Goal: Task Accomplishment & Management: Complete application form

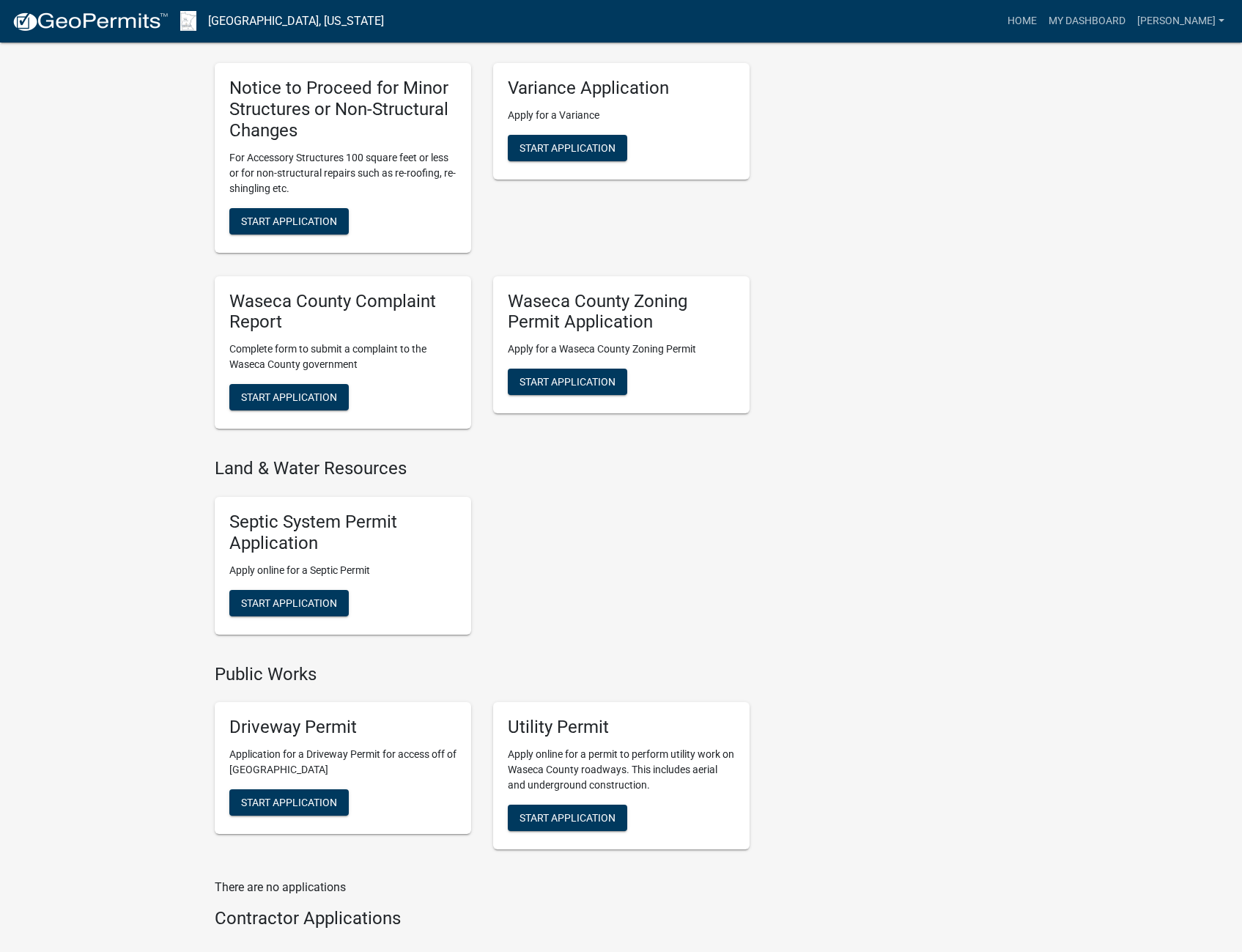
scroll to position [733, 0]
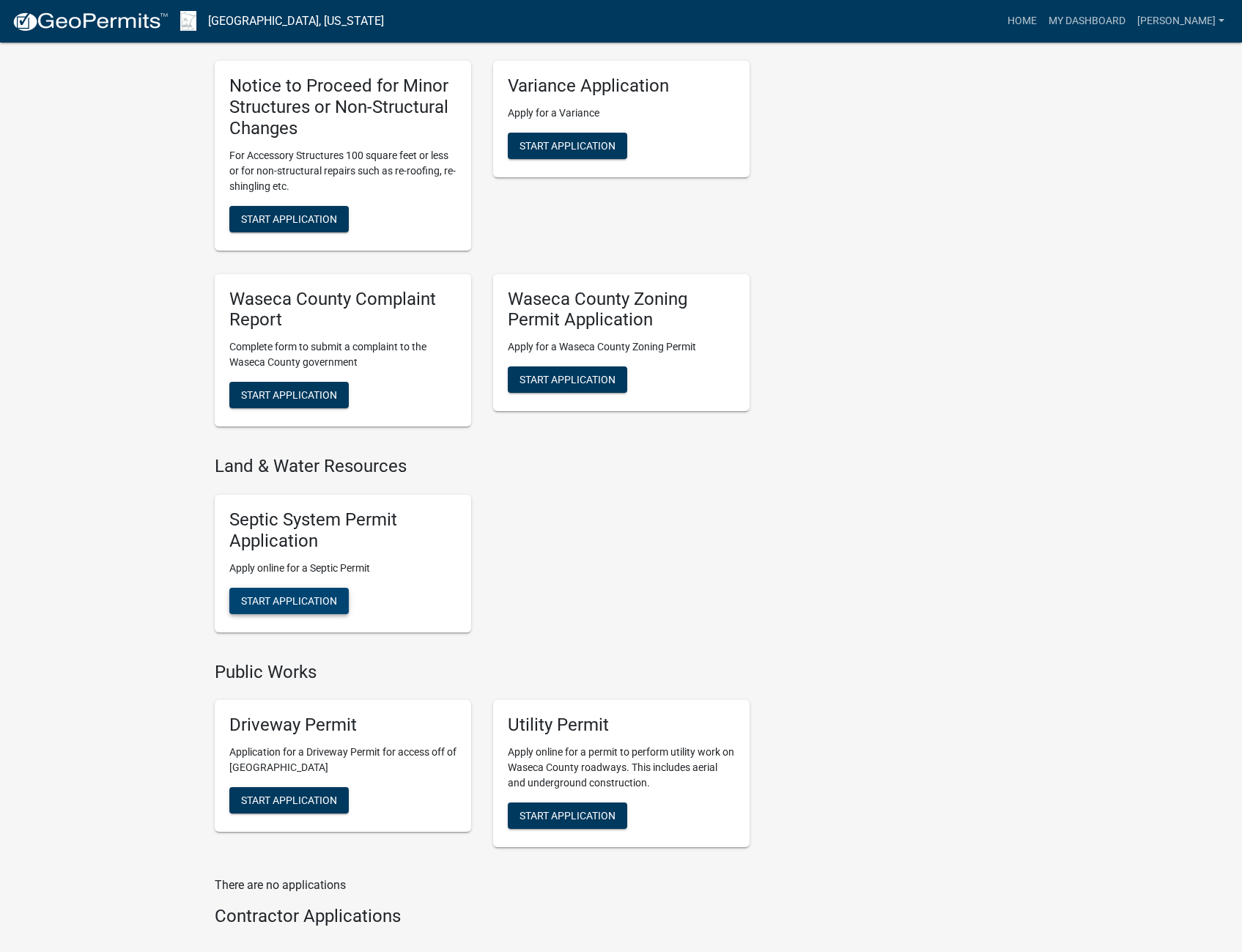
click at [315, 604] on span "Start Application" at bounding box center [289, 600] width 96 height 12
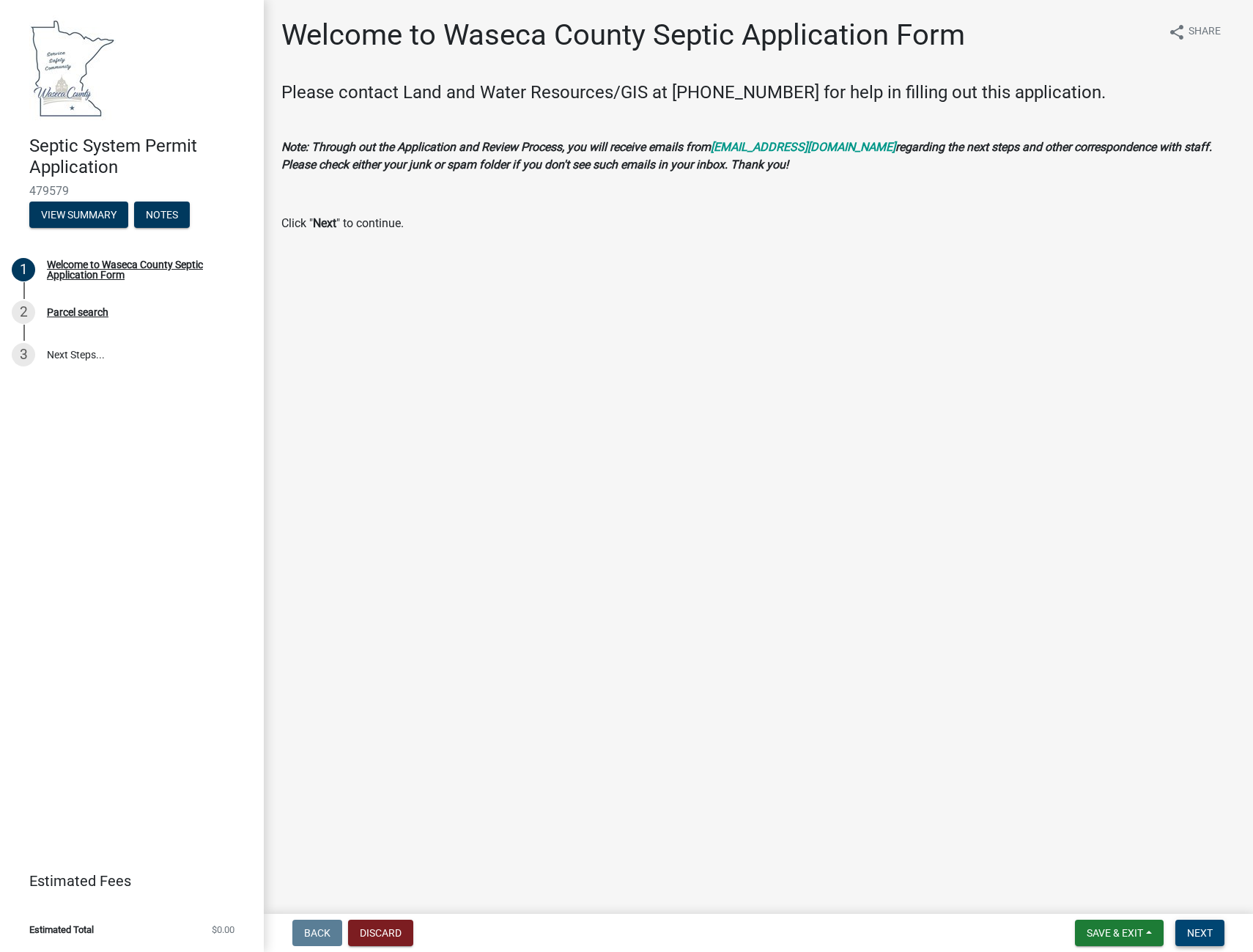
click at [1199, 930] on span "Next" at bounding box center [1199, 933] width 26 height 12
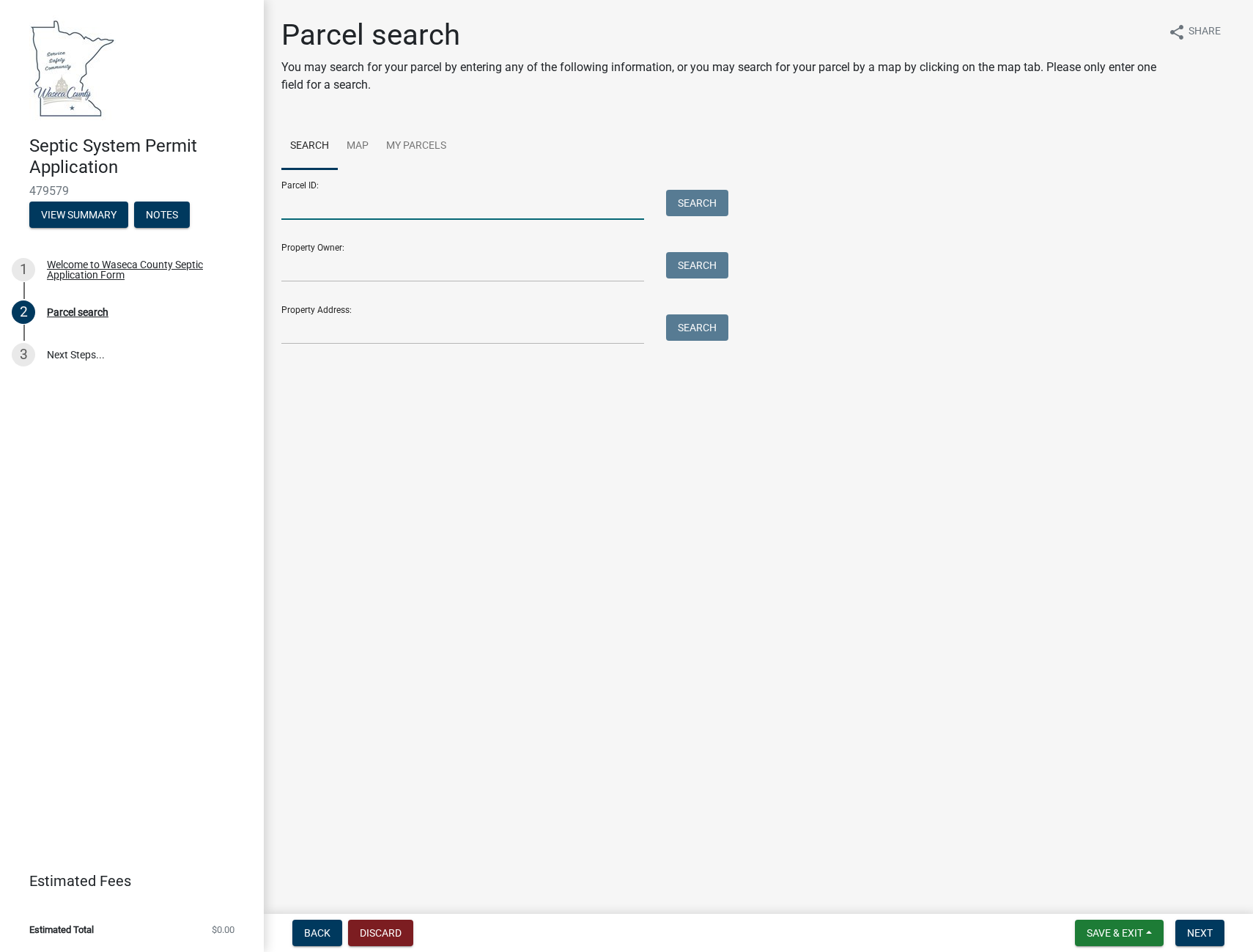
click at [339, 203] on input "Parcel ID:" at bounding box center [462, 205] width 363 height 30
type input "."
type input "09.525.0010"
click at [711, 203] on button "Search" at bounding box center [696, 203] width 62 height 27
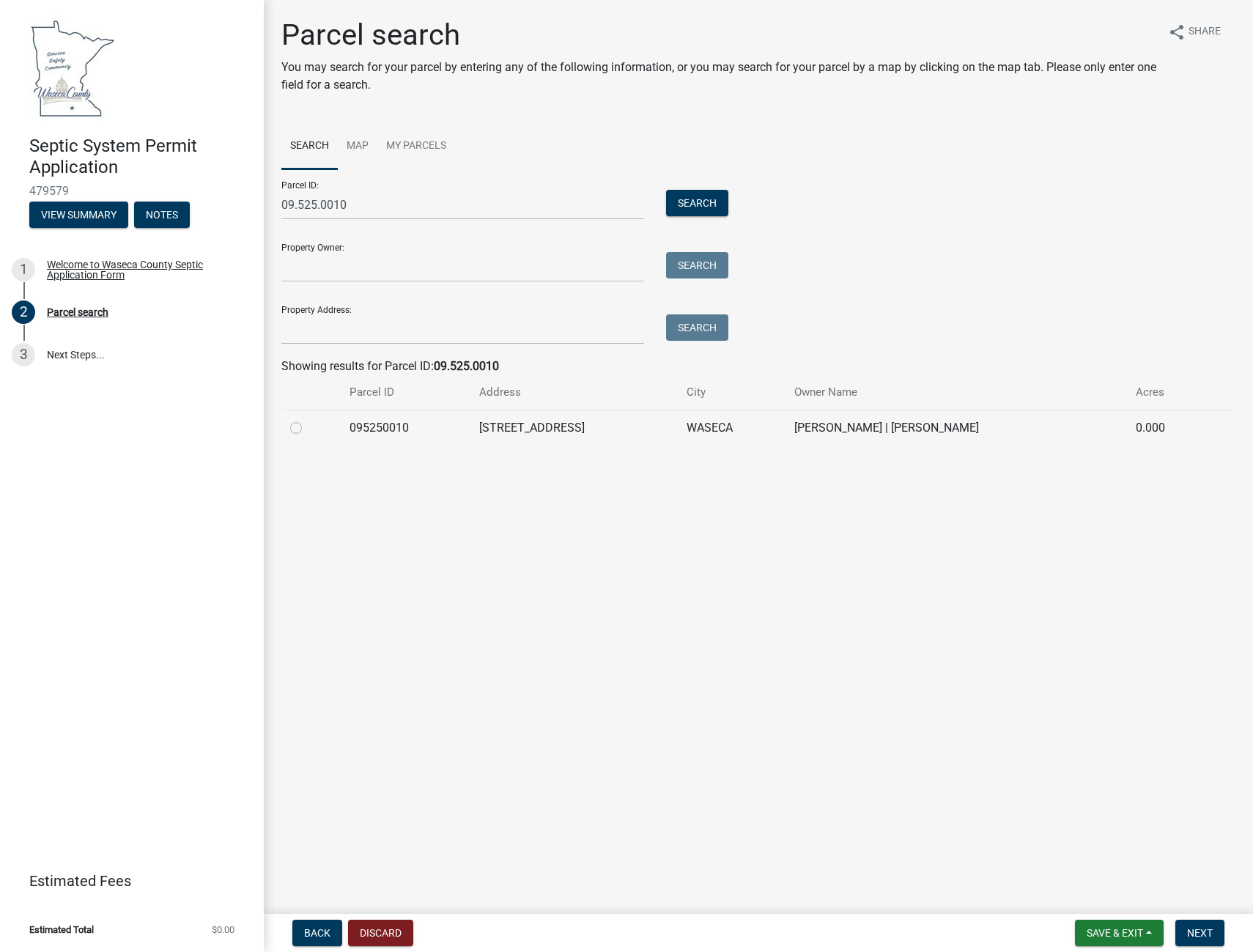
click at [308, 419] on label at bounding box center [308, 419] width 0 height 0
click at [308, 428] on input "radio" at bounding box center [312, 423] width 9 height 9
radio input "true"
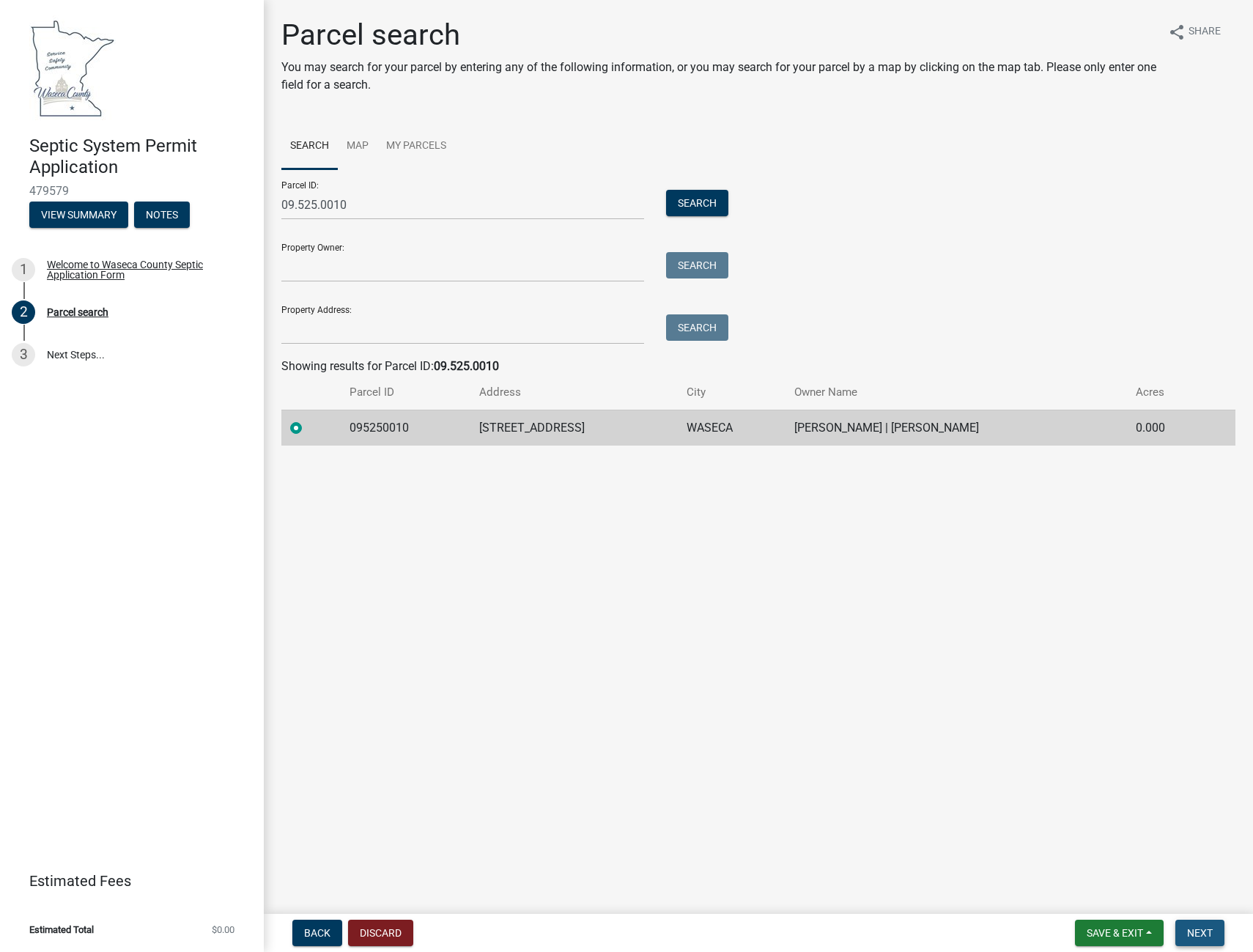
click at [1199, 935] on span "Next" at bounding box center [1199, 933] width 26 height 12
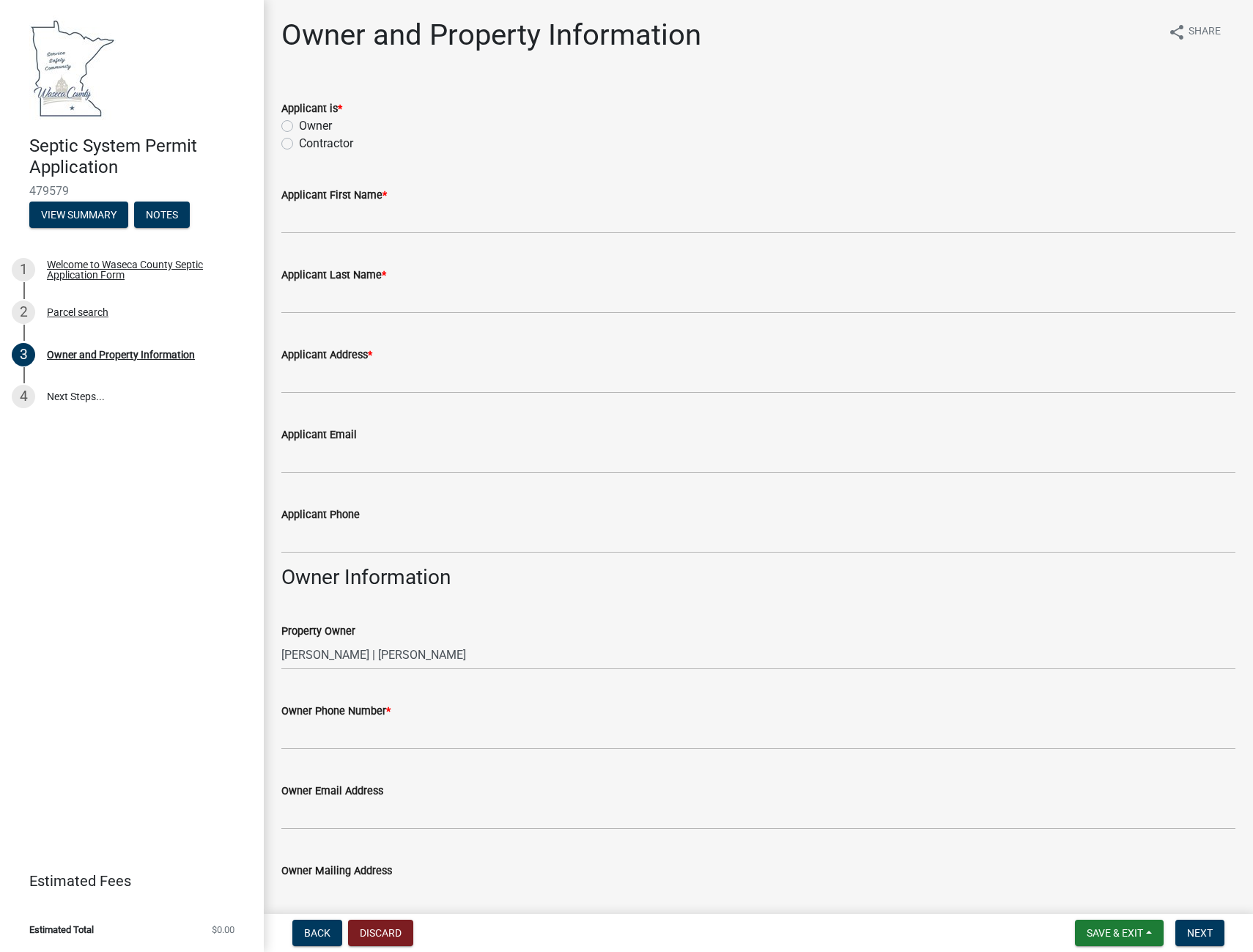
click at [299, 142] on label "Contractor" at bounding box center [325, 143] width 54 height 17
click at [299, 142] on input "Contractor" at bounding box center [303, 139] width 9 height 9
radio input "true"
click at [378, 212] on input "Applicant First Name *" at bounding box center [758, 218] width 953 height 30
type input "[PERSON_NAME]"
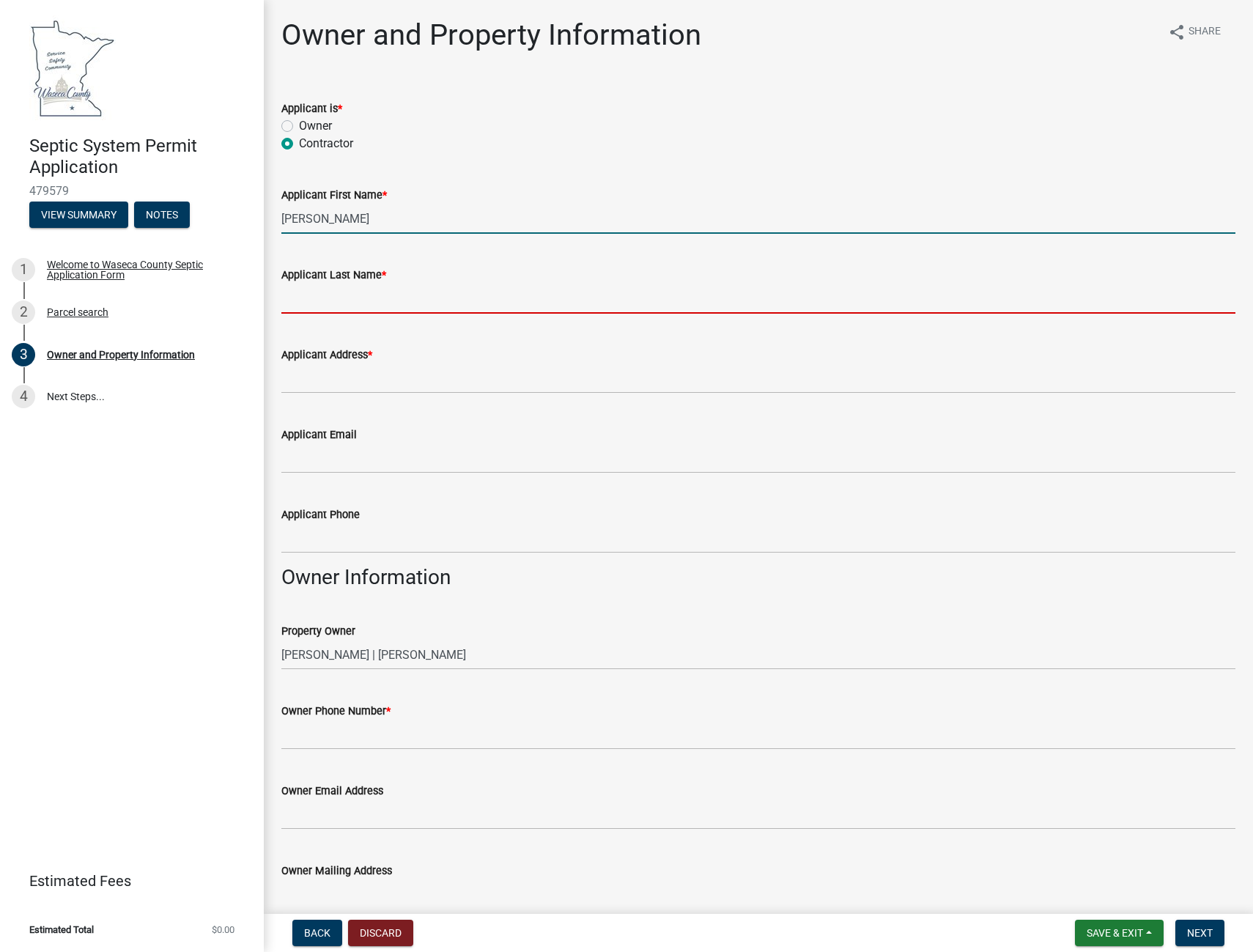
type input "[PERSON_NAME]"
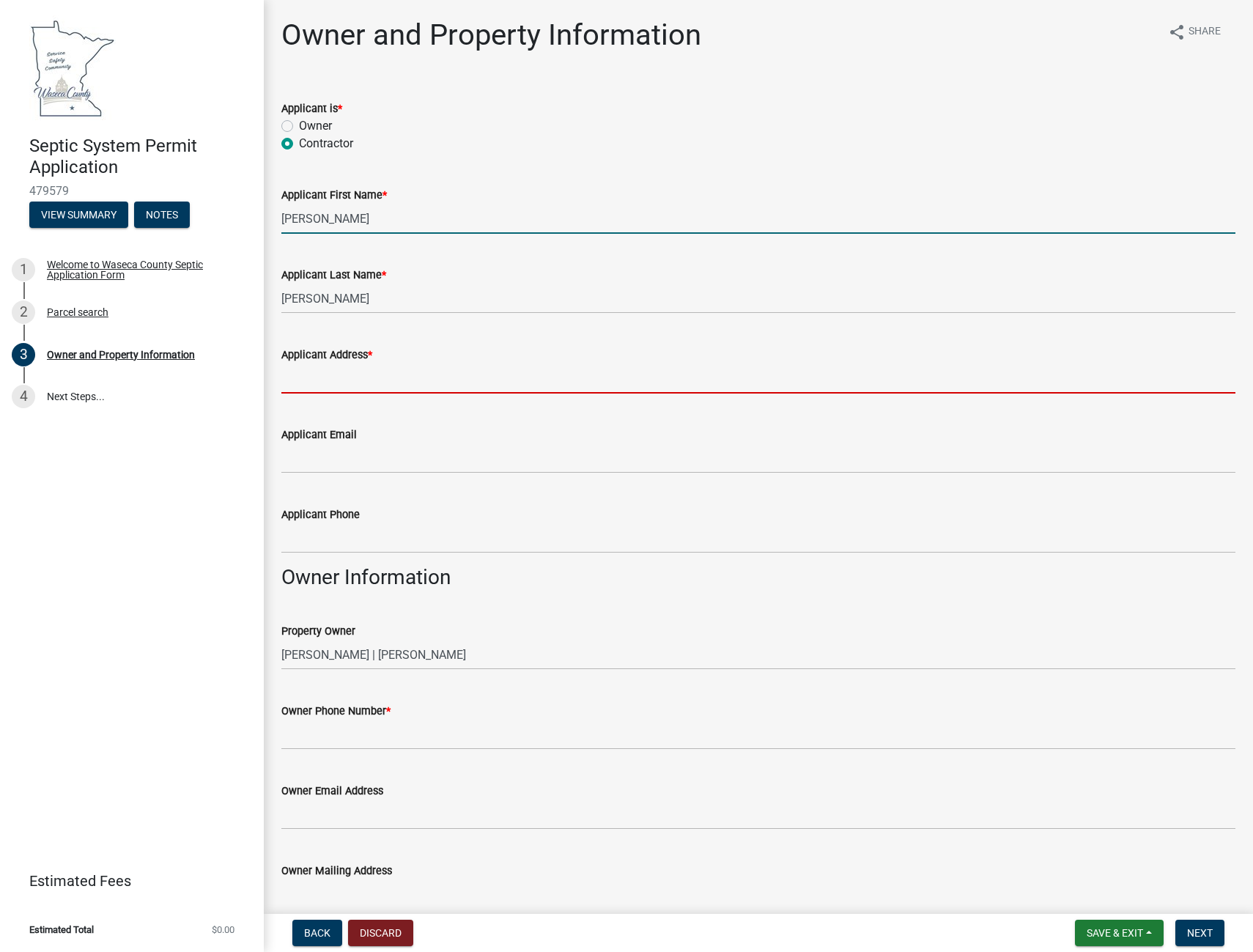
type input "[STREET_ADDRESS]"
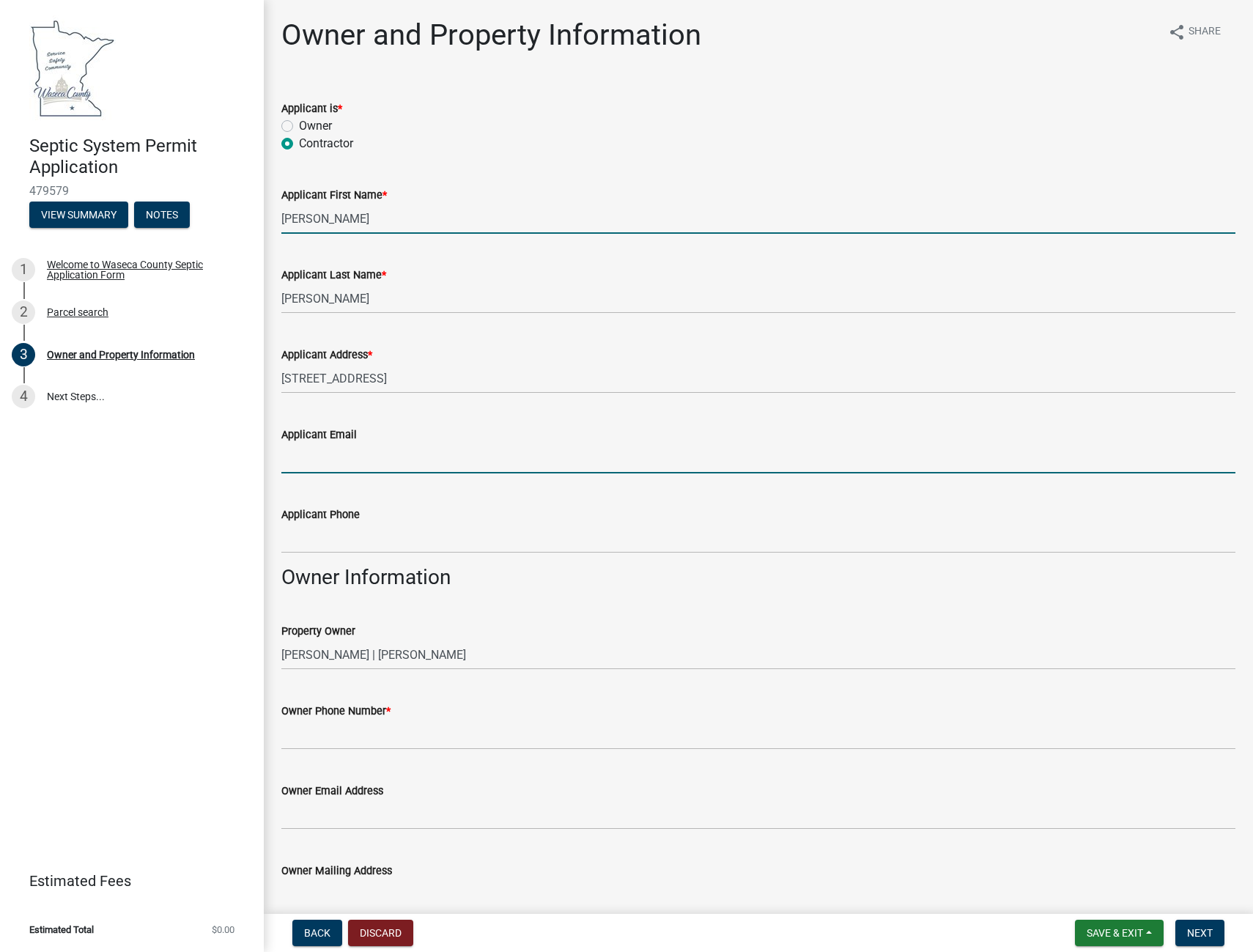
type input "[PERSON_NAME][EMAIL_ADDRESS][PERSON_NAME][DOMAIN_NAME]"
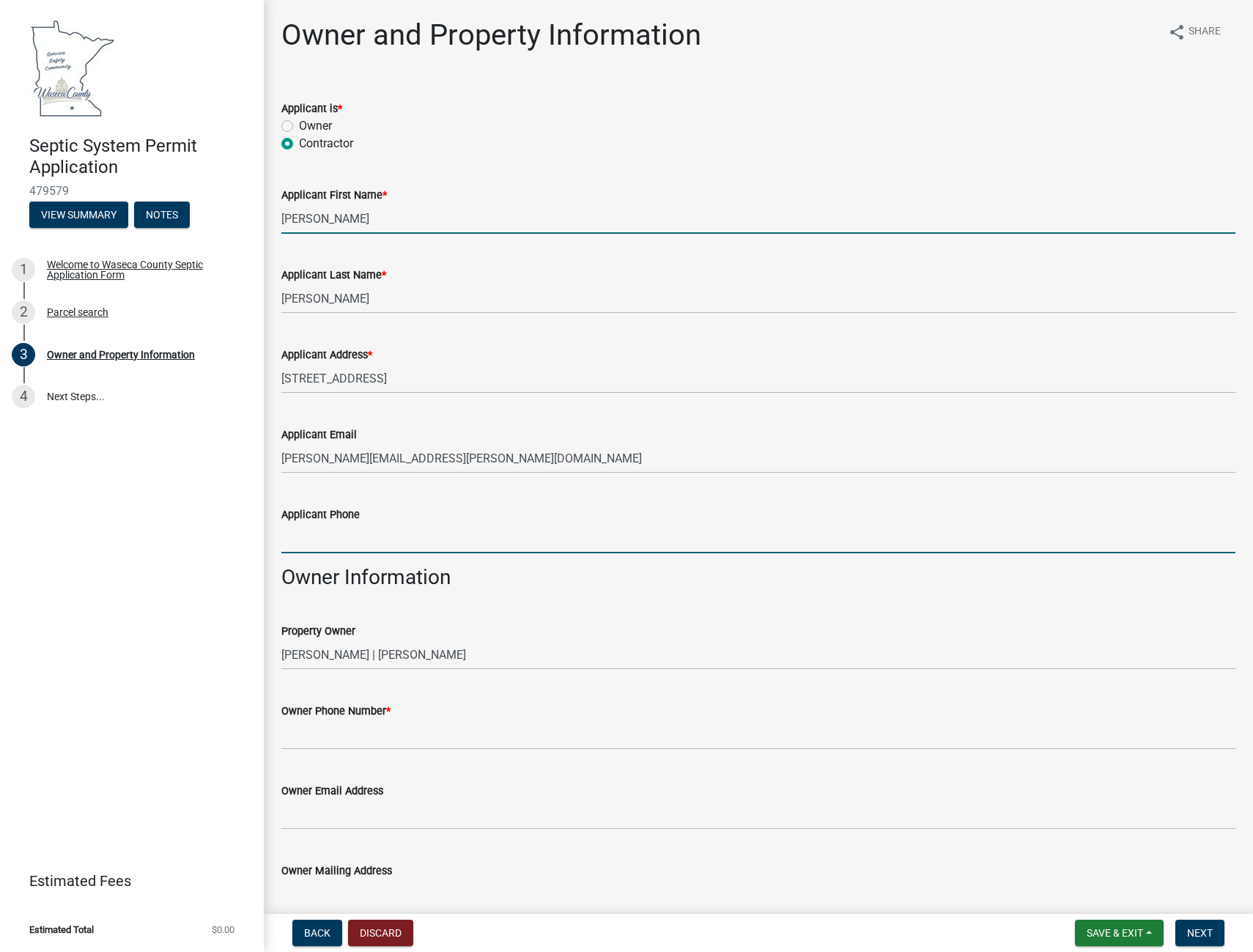
type input "5074611462"
type input "[STREET_ADDRESS]"
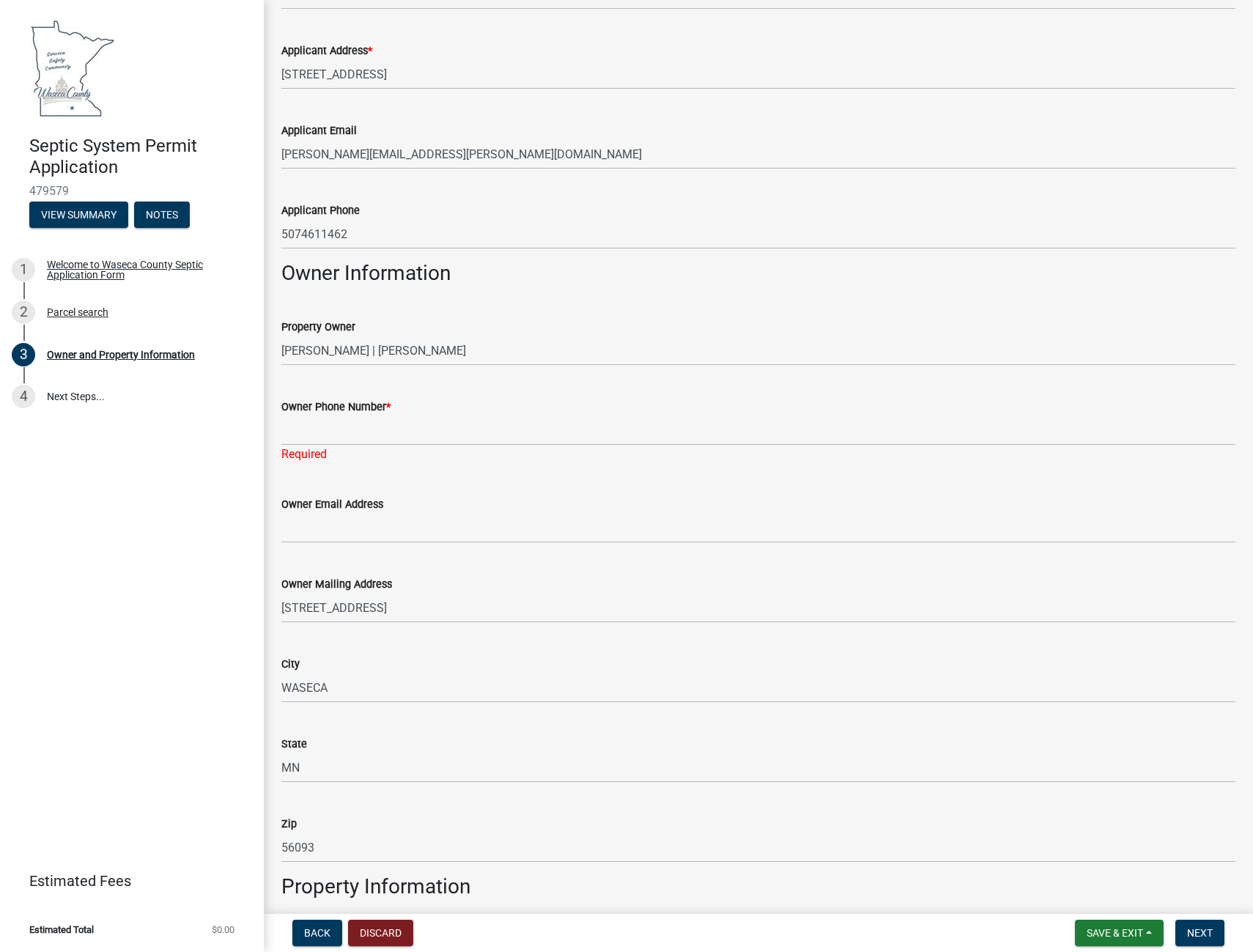
scroll to position [366, 0]
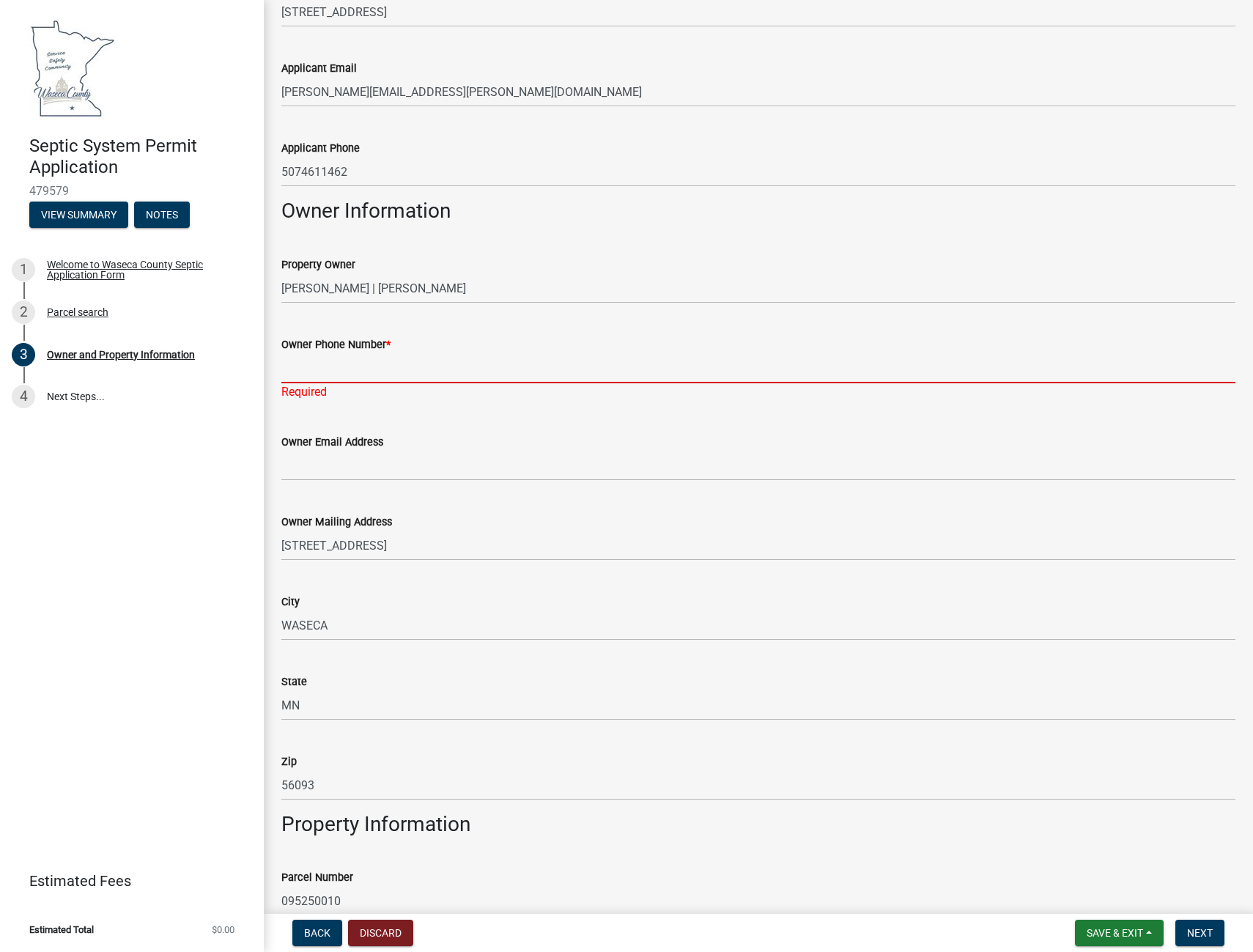
click at [363, 364] on input "Owner Phone Number *" at bounding box center [758, 369] width 953 height 30
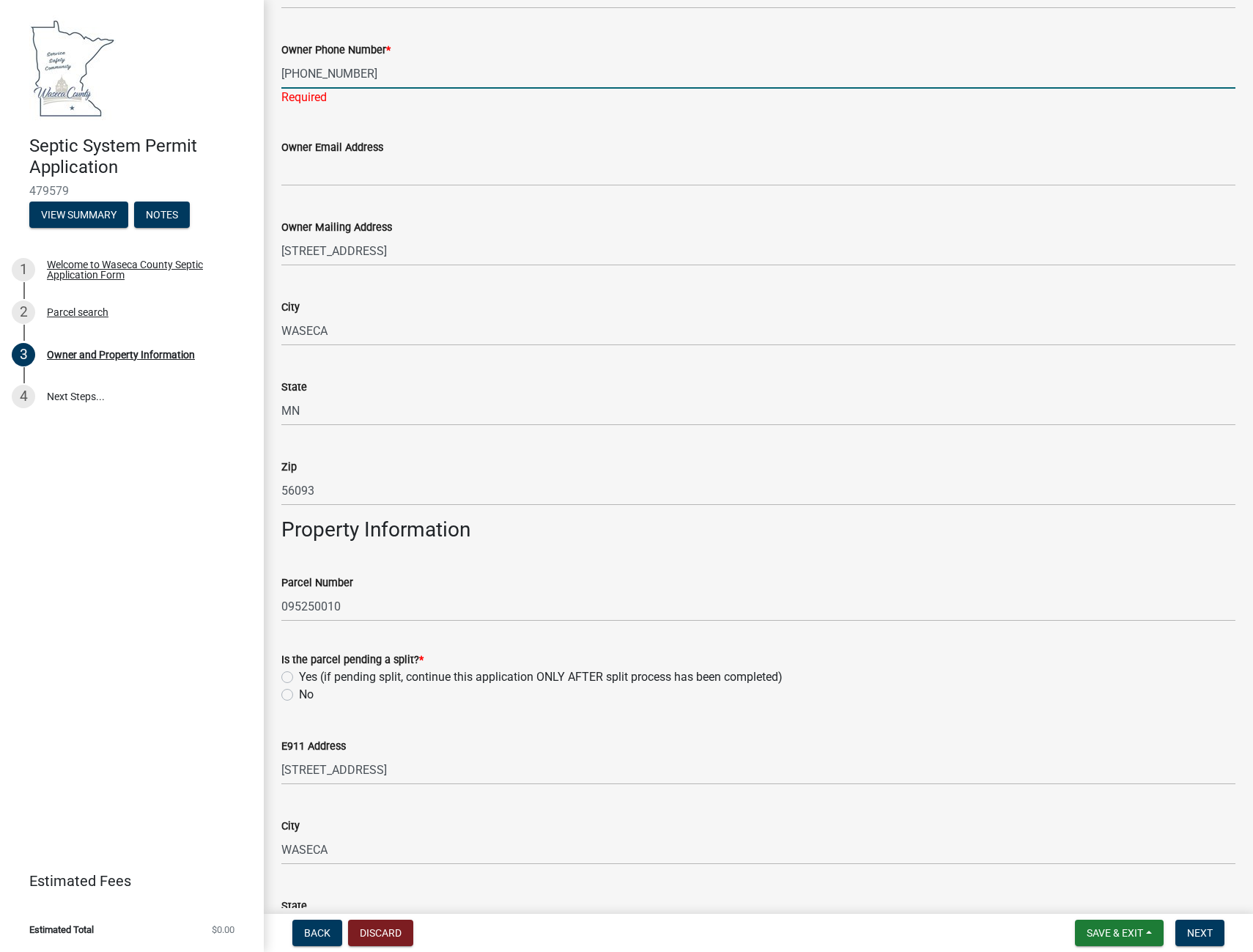
scroll to position [733, 0]
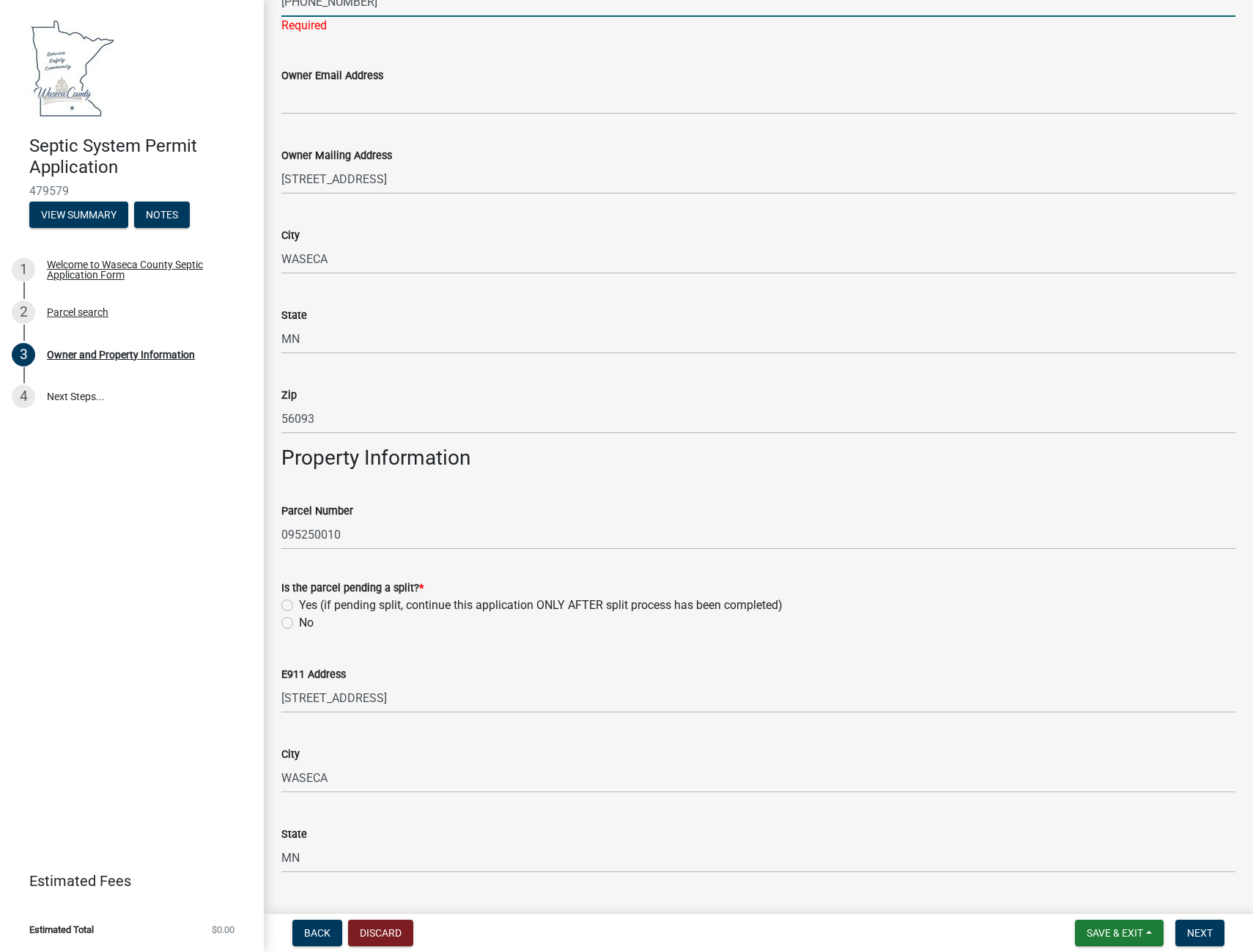
type input "[PHONE_NUMBER]"
click at [287, 622] on wm-data-entity-input "Is the parcel pending a split? * Yes (if pending split, continue this applicati…" at bounding box center [758, 603] width 953 height 84
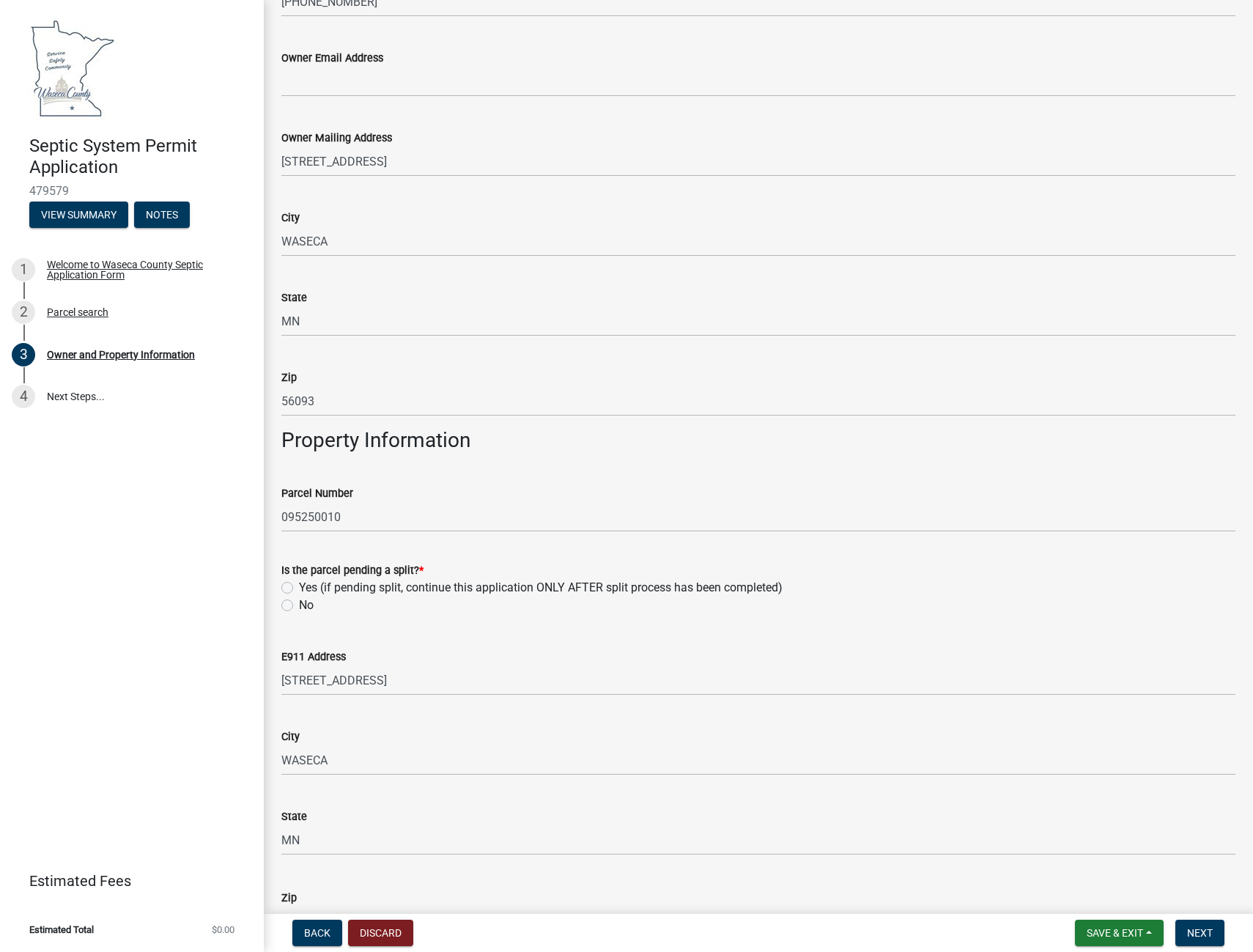
click at [299, 606] on label "No" at bounding box center [306, 605] width 15 height 17
click at [299, 606] on input "No" at bounding box center [303, 601] width 9 height 9
radio input "true"
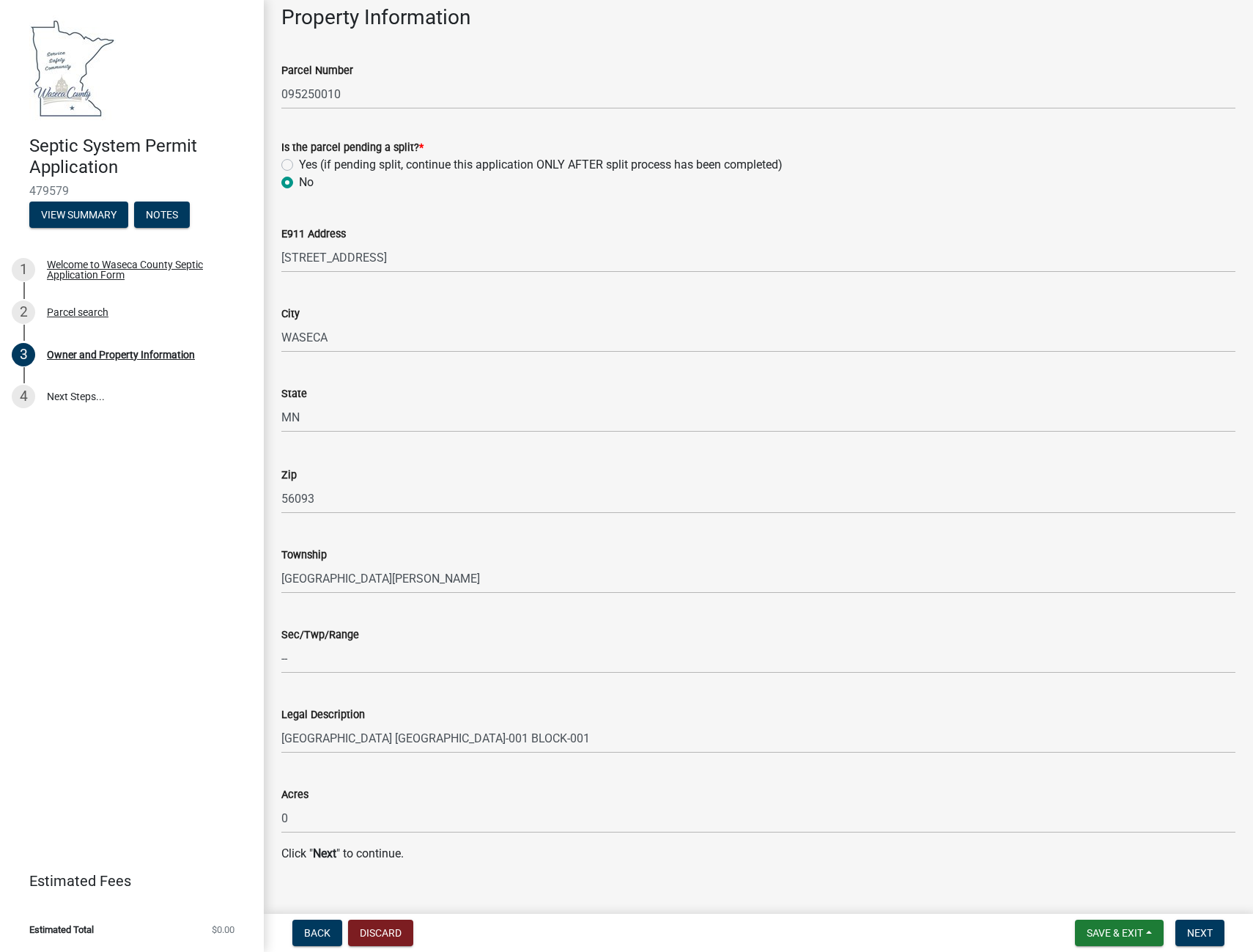
scroll to position [1179, 0]
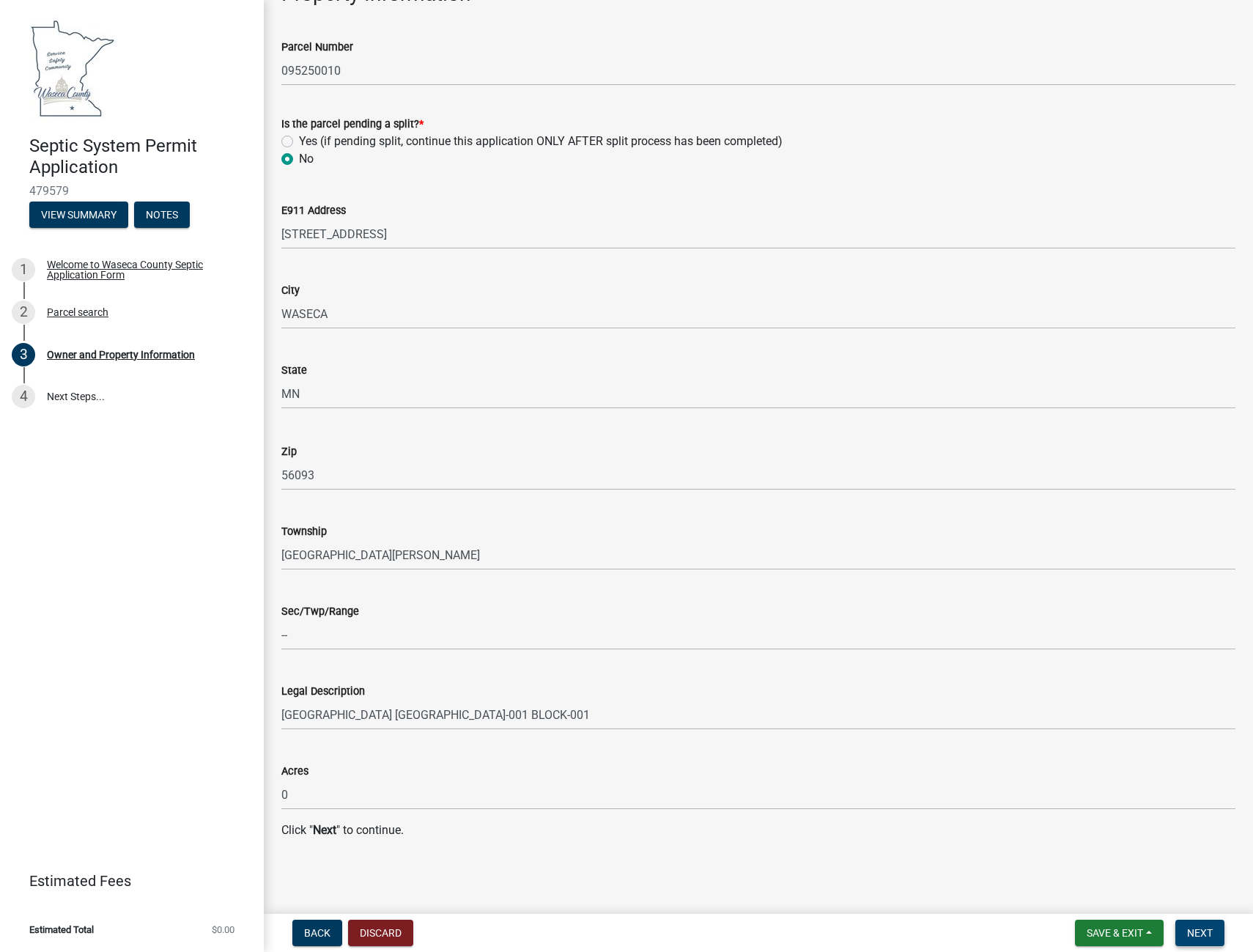
click at [1200, 930] on span "Next" at bounding box center [1199, 933] width 26 height 12
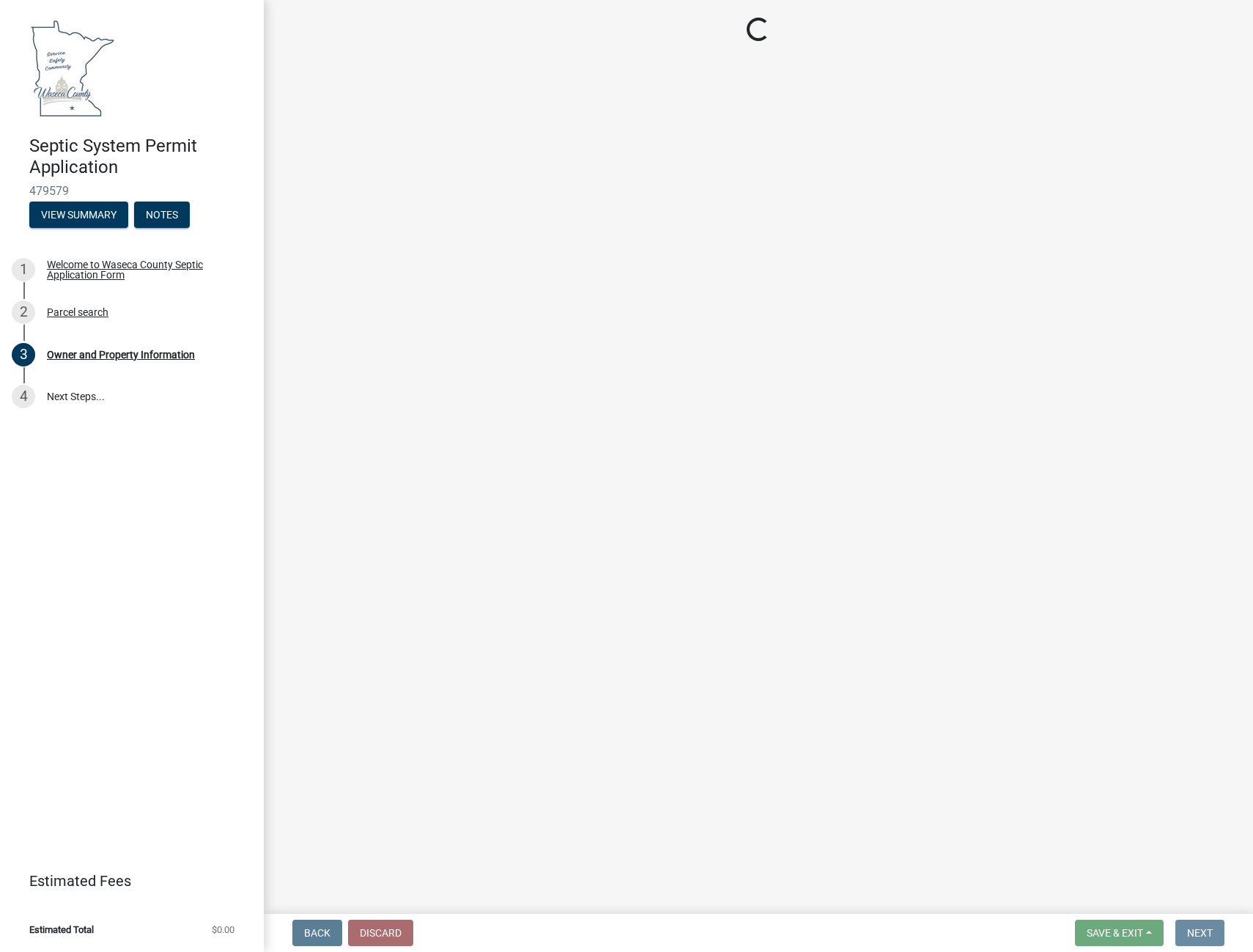
scroll to position [0, 0]
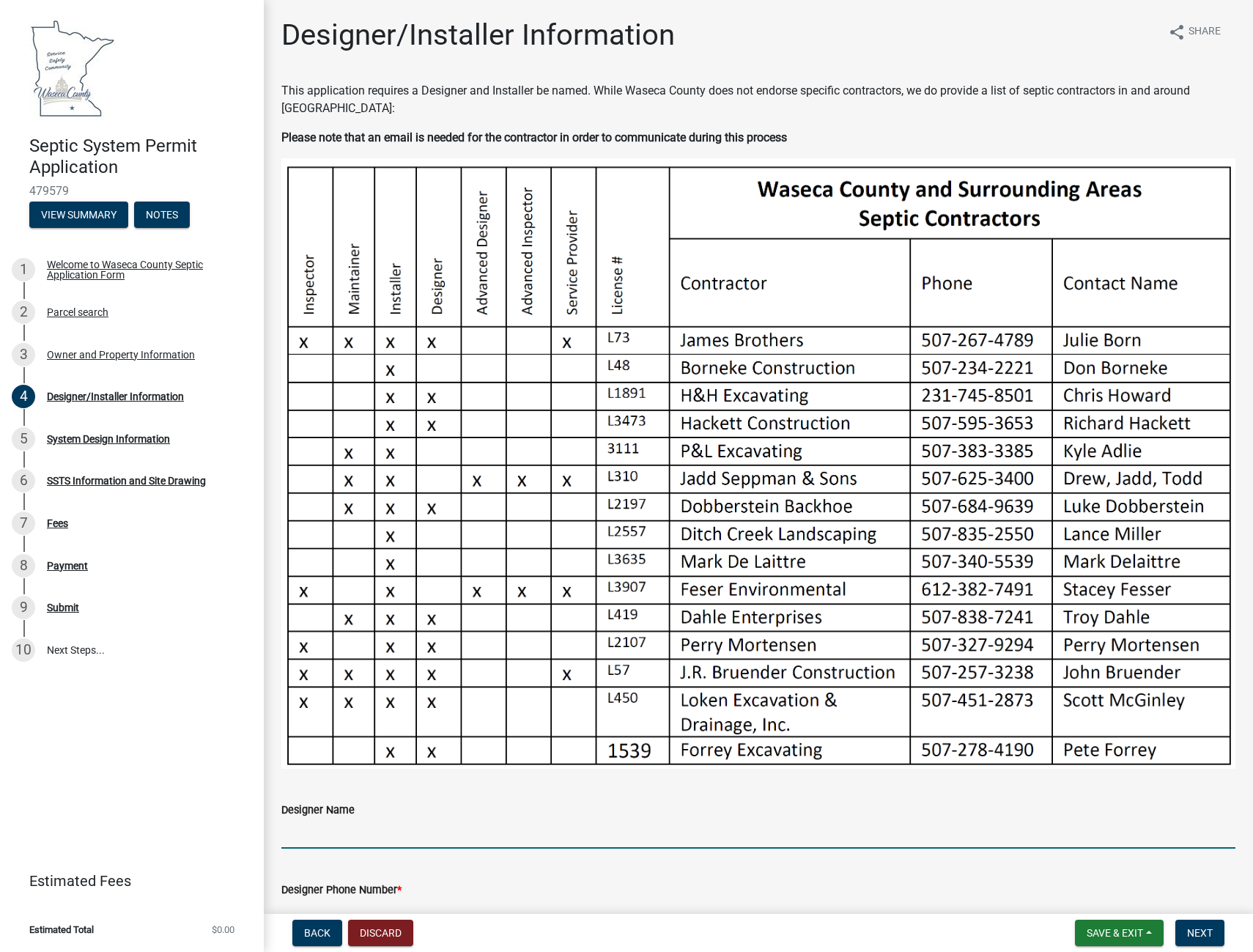
click at [317, 832] on input "Designer Name" at bounding box center [758, 833] width 953 height 30
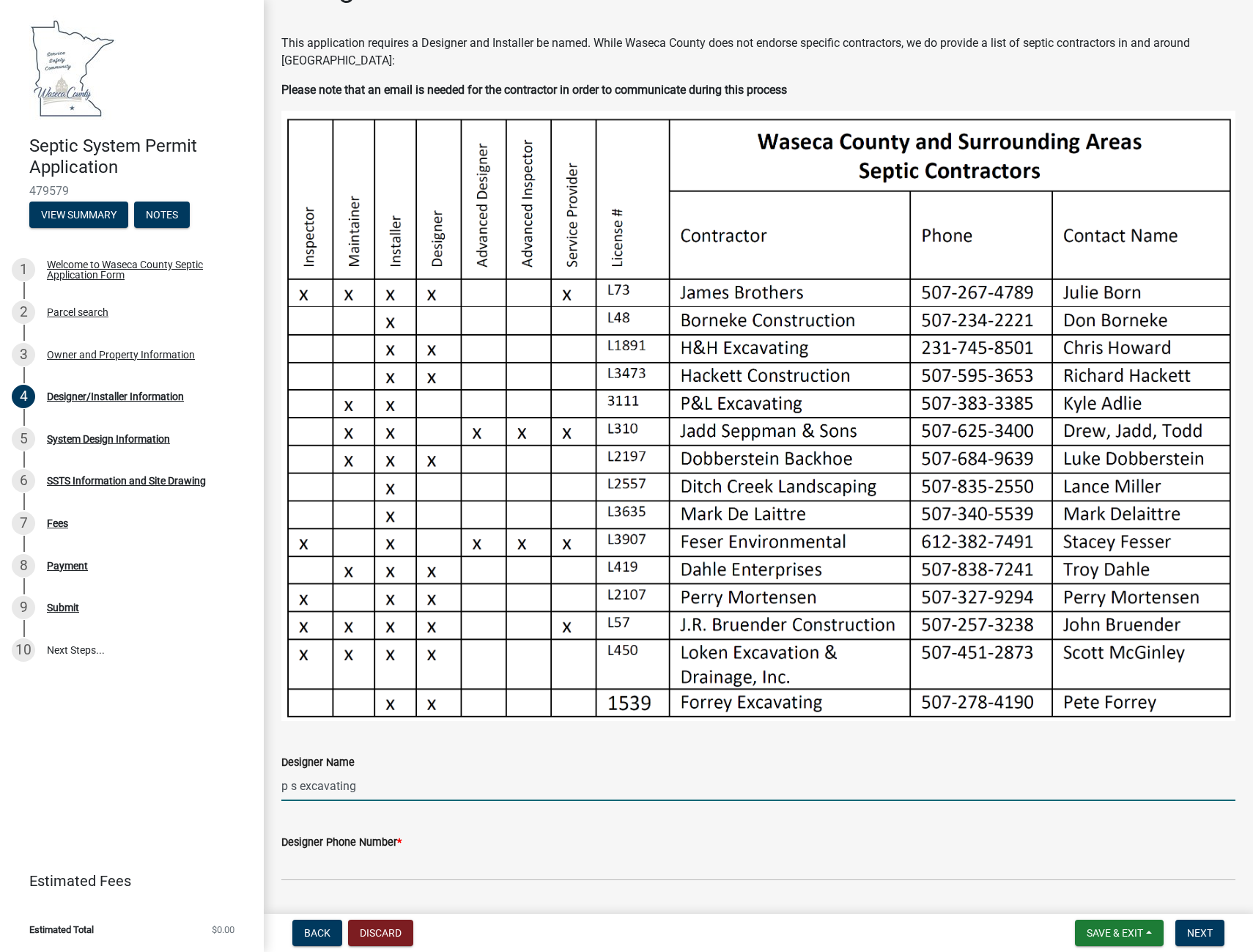
scroll to position [147, 0]
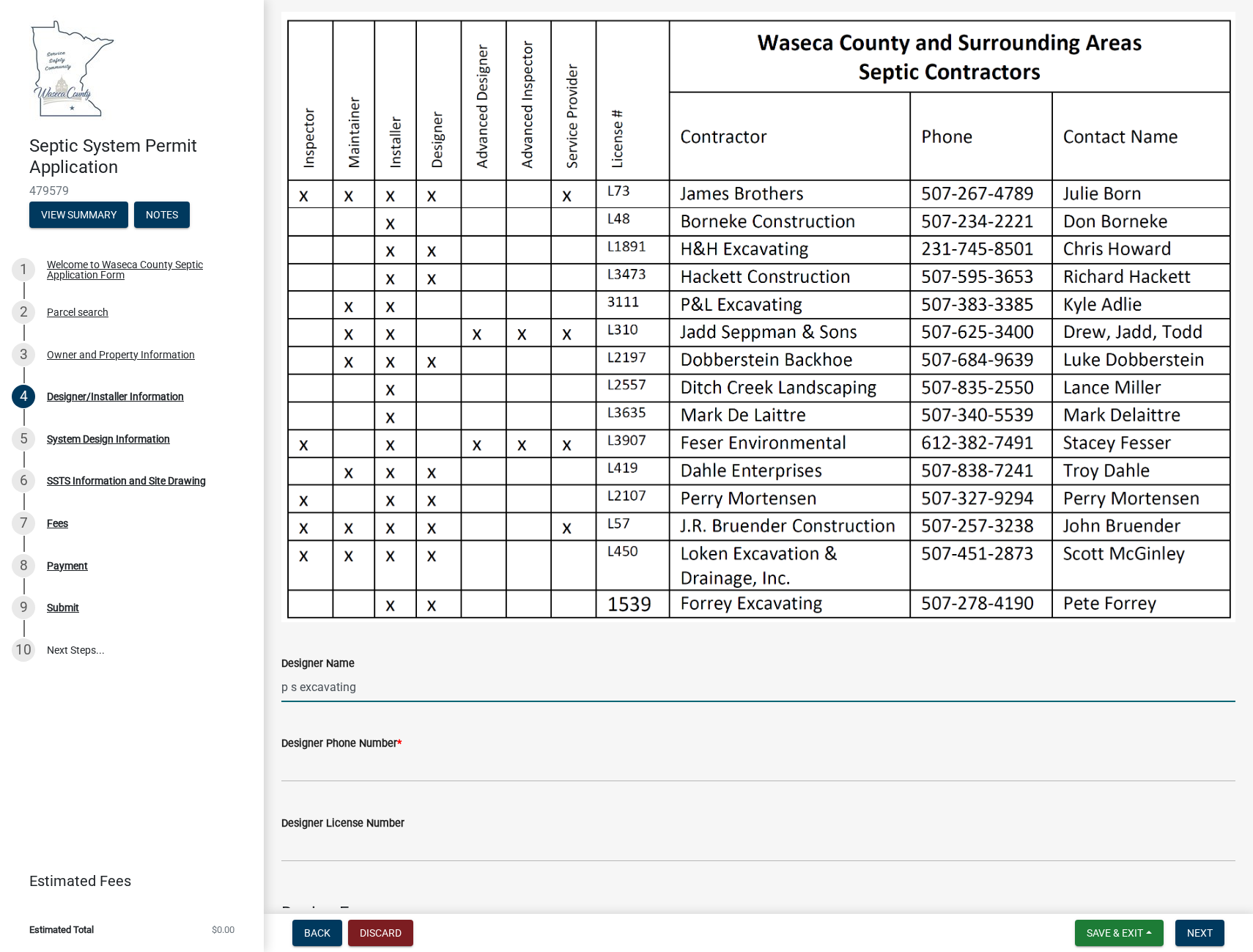
type input "p s excavating"
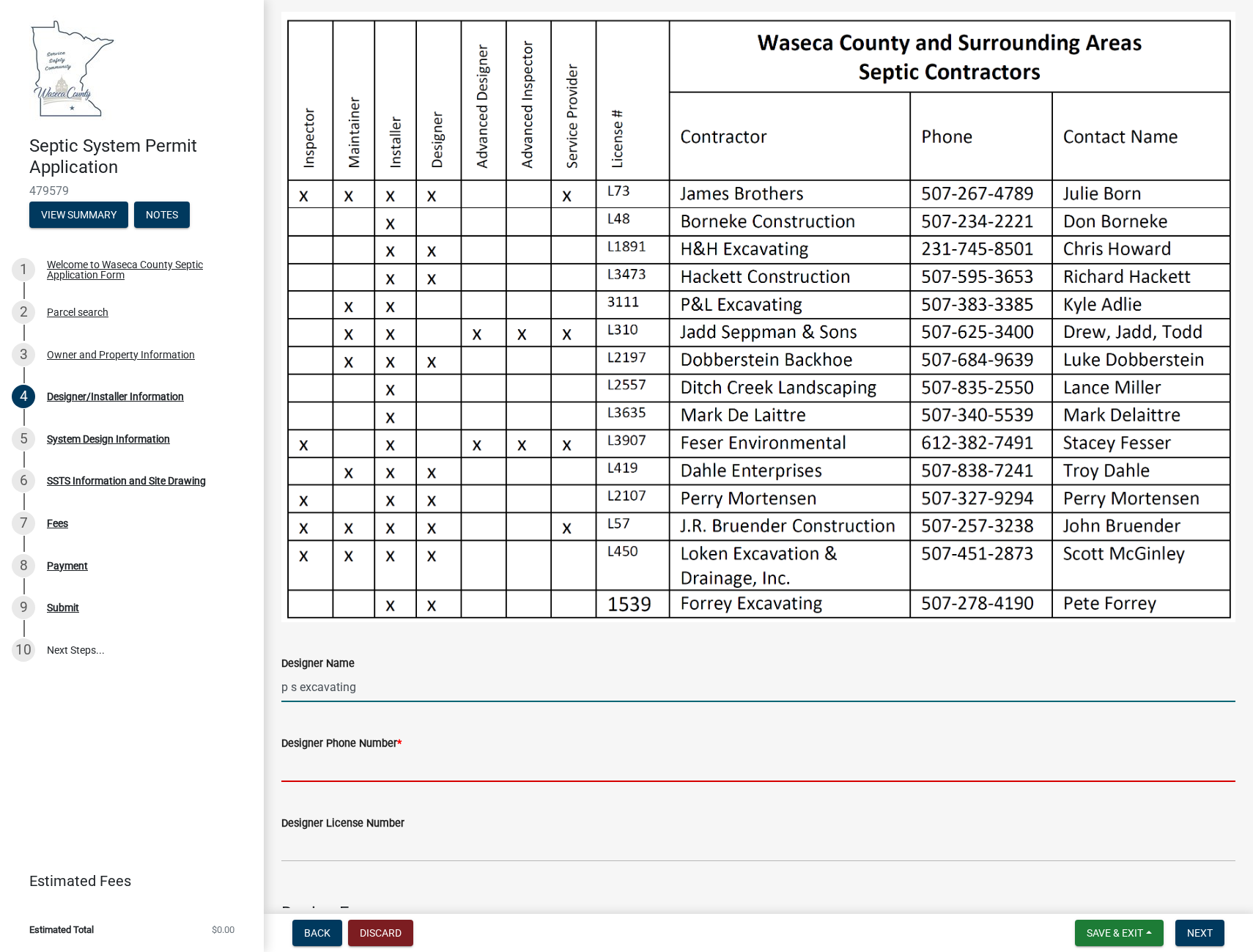
click at [357, 769] on input "Designer Phone Number *" at bounding box center [758, 767] width 953 height 30
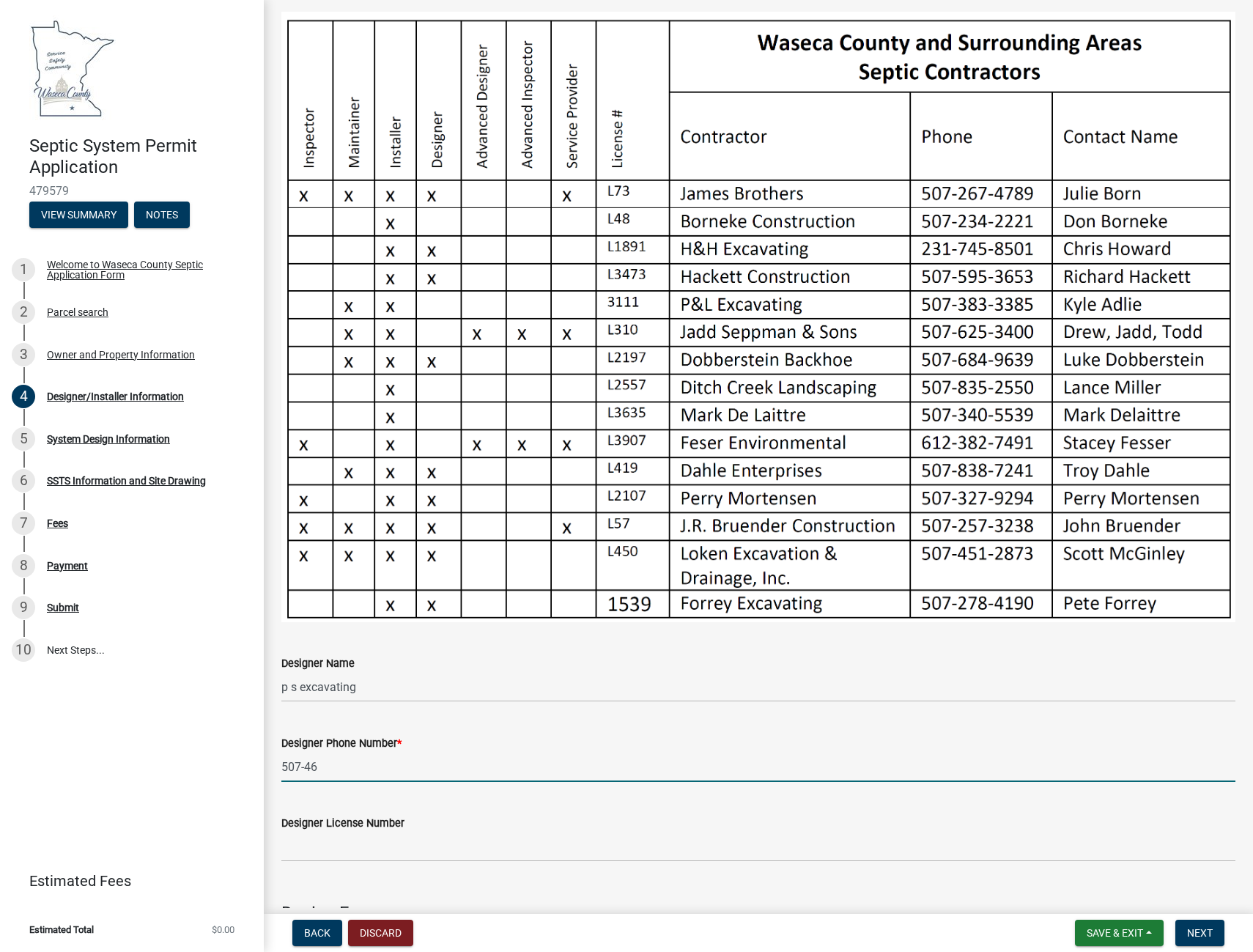
type input "[PHONE_NUMBER]"
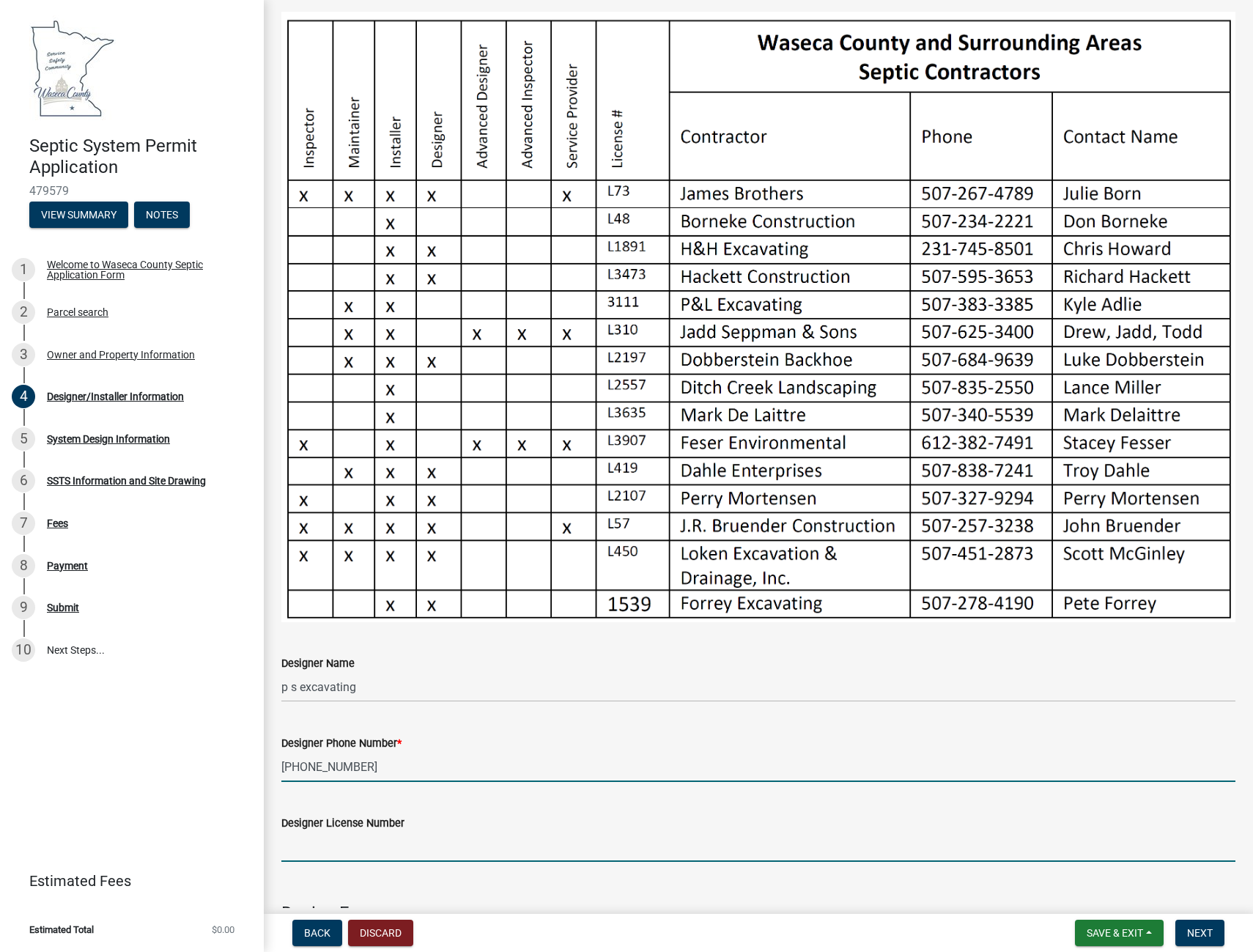
type input "4256"
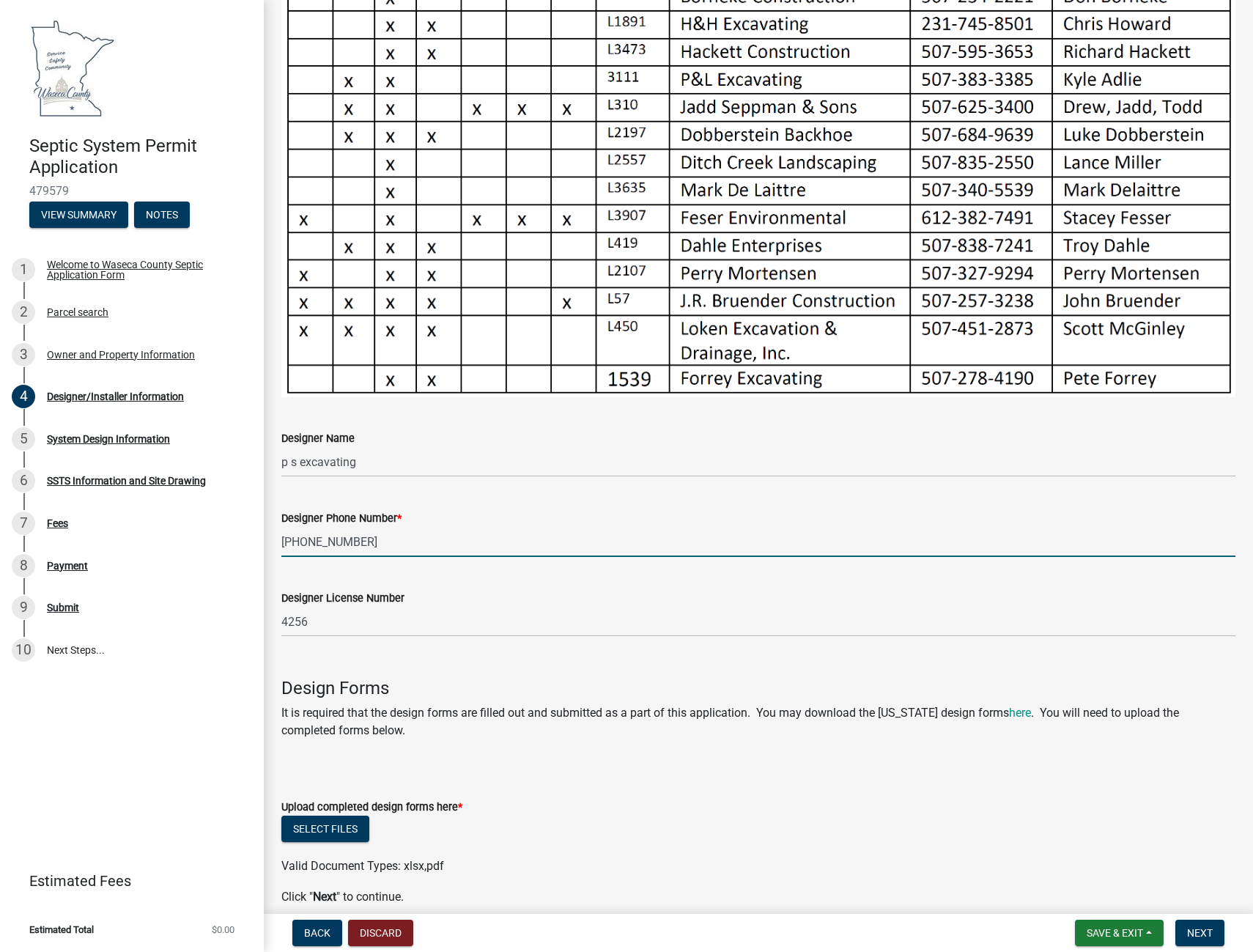
scroll to position [432, 0]
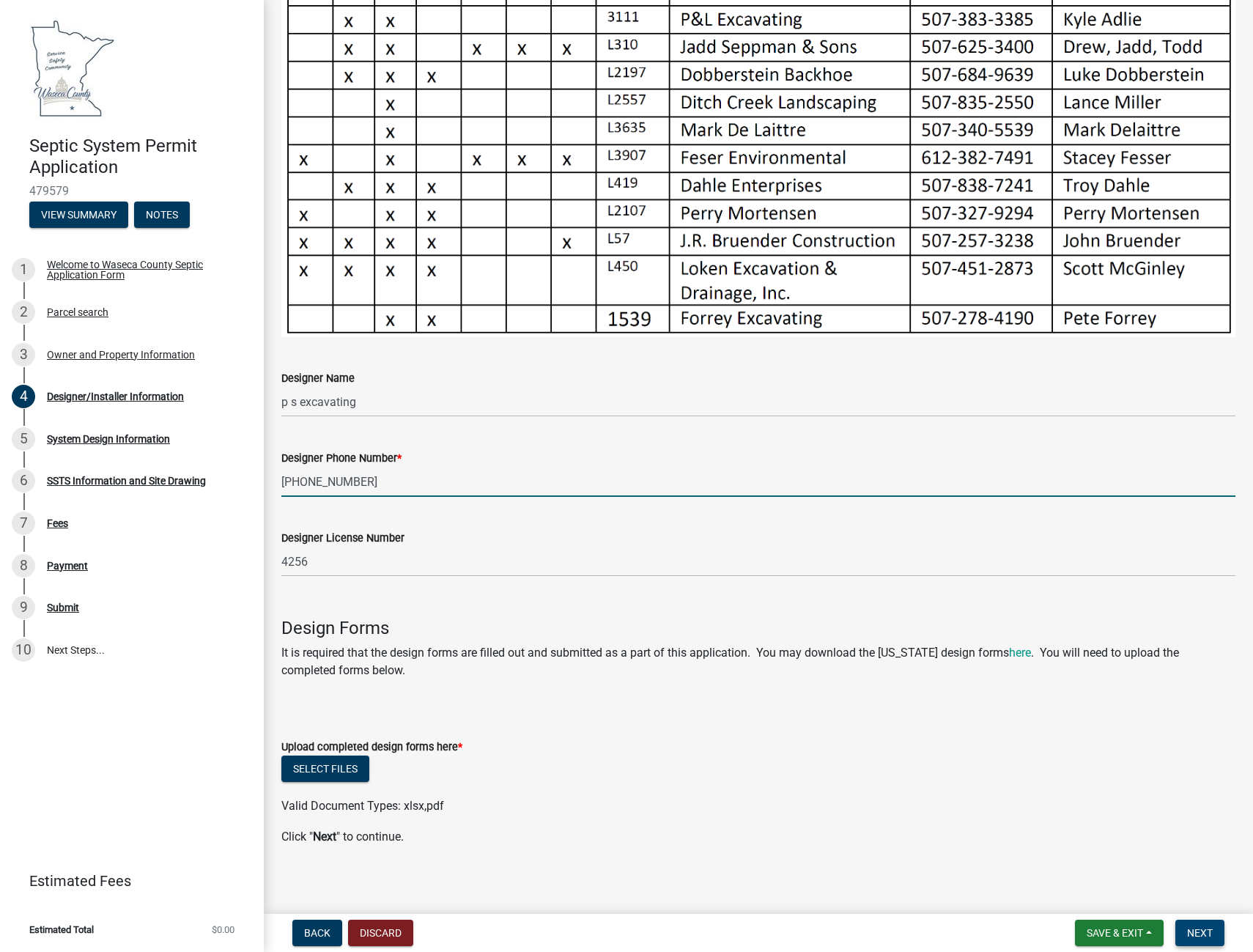
click at [1205, 923] on button "Next" at bounding box center [1199, 933] width 49 height 27
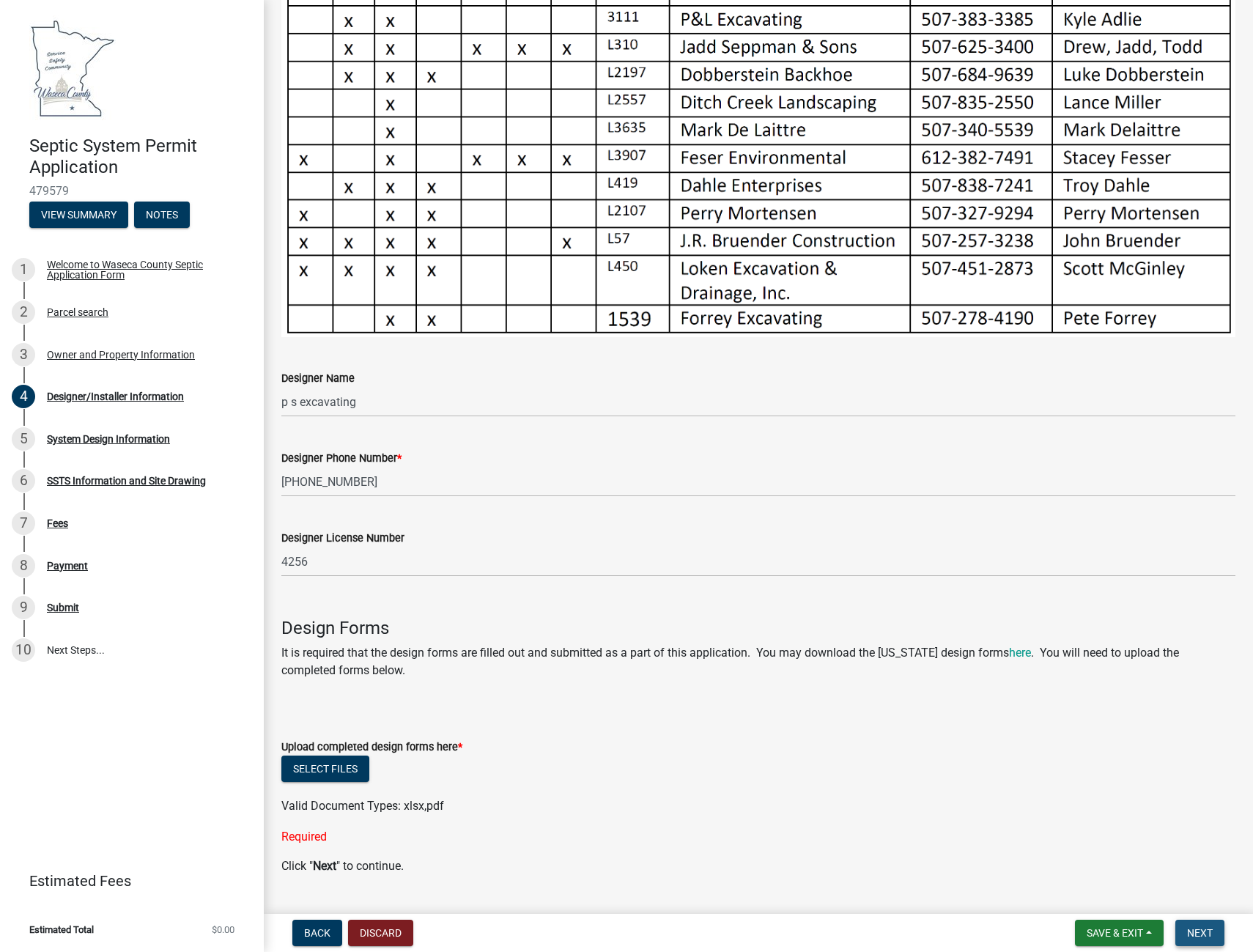
click at [1203, 928] on span "Next" at bounding box center [1199, 933] width 26 height 12
click at [1017, 650] on link "here" at bounding box center [1020, 652] width 22 height 14
click at [337, 764] on button "Select files" at bounding box center [325, 769] width 88 height 27
click at [22, 441] on div "5" at bounding box center [23, 439] width 23 height 23
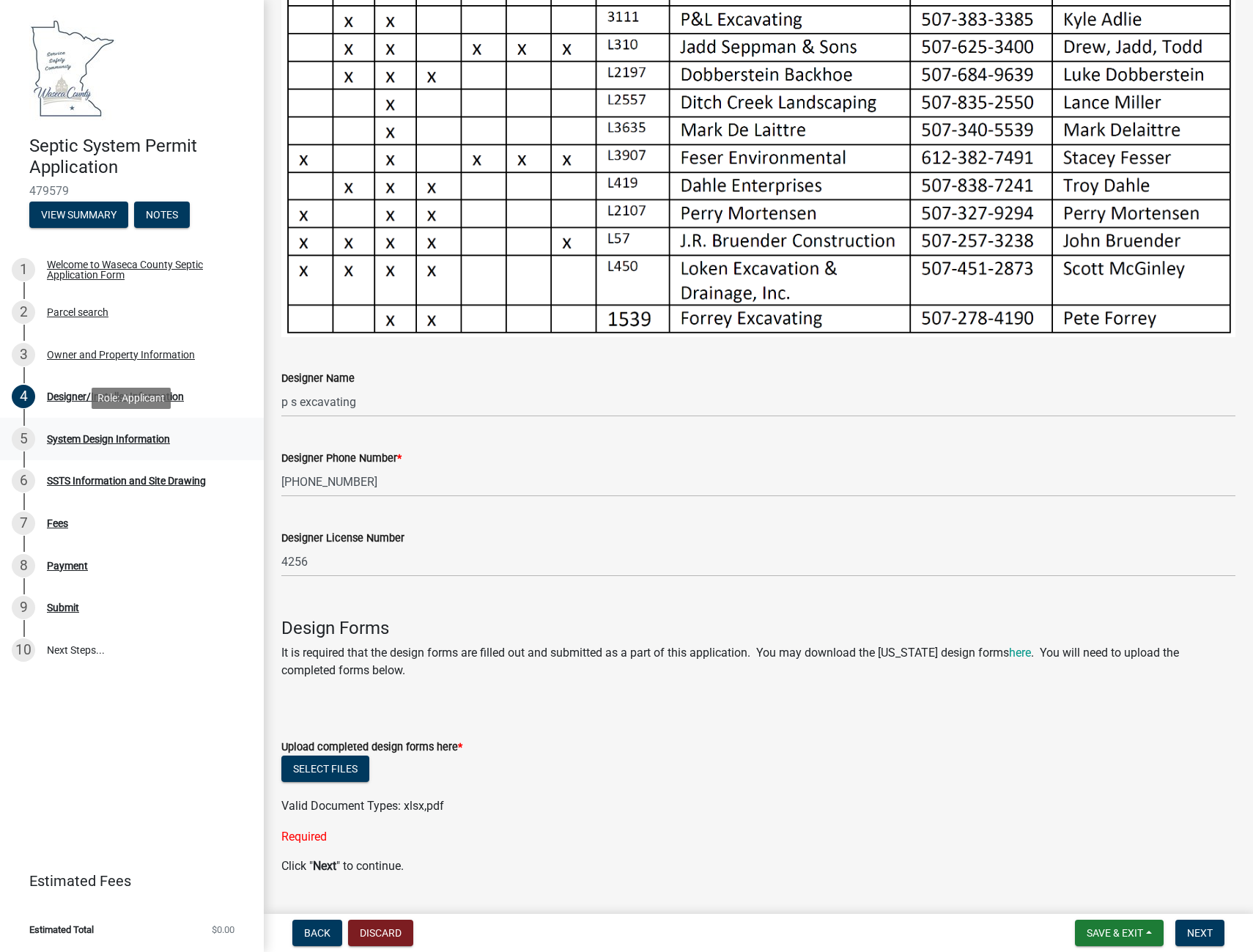
click at [22, 441] on div "5" at bounding box center [23, 439] width 23 height 23
click at [1202, 934] on span "Next" at bounding box center [1199, 933] width 26 height 12
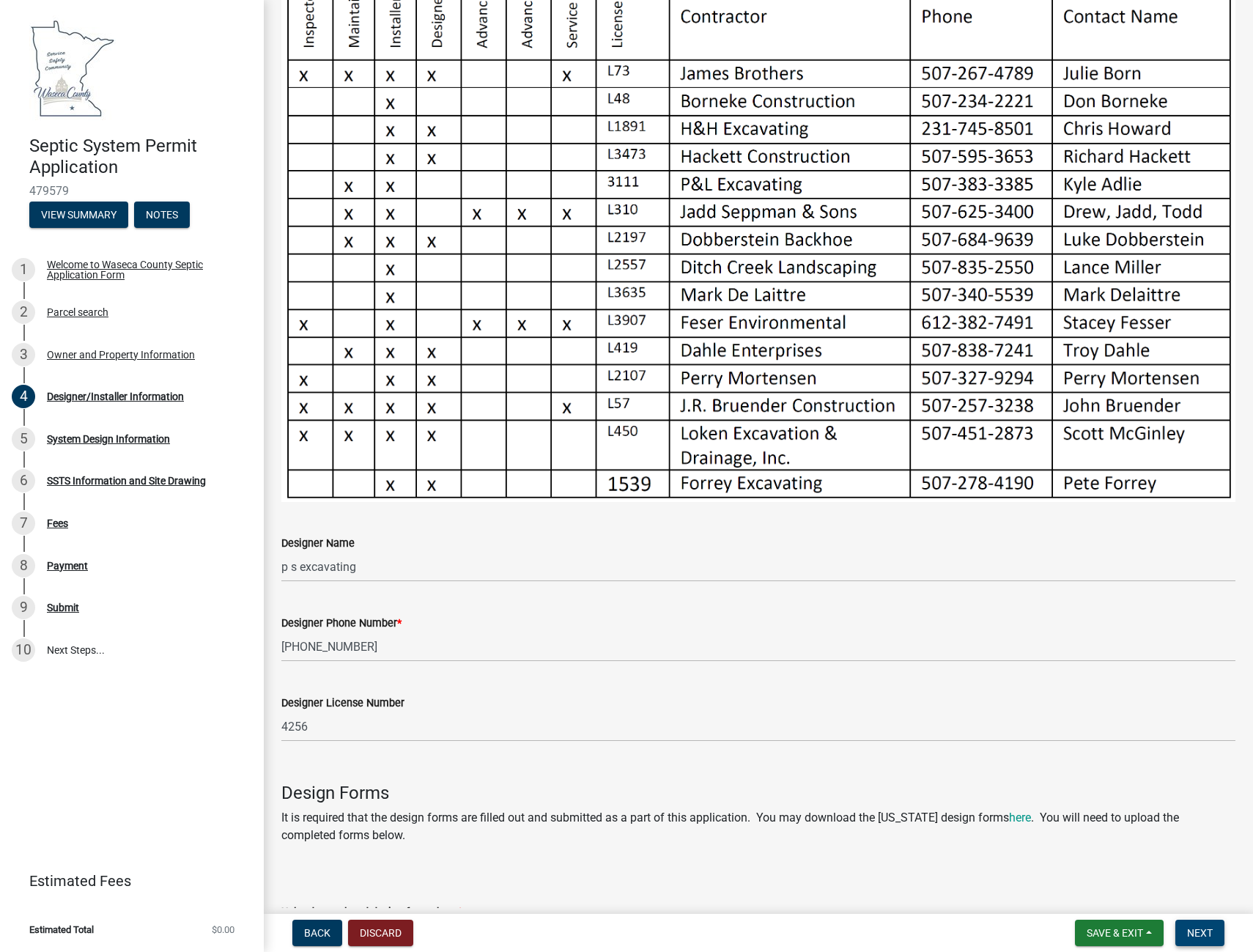
scroll to position [241, 0]
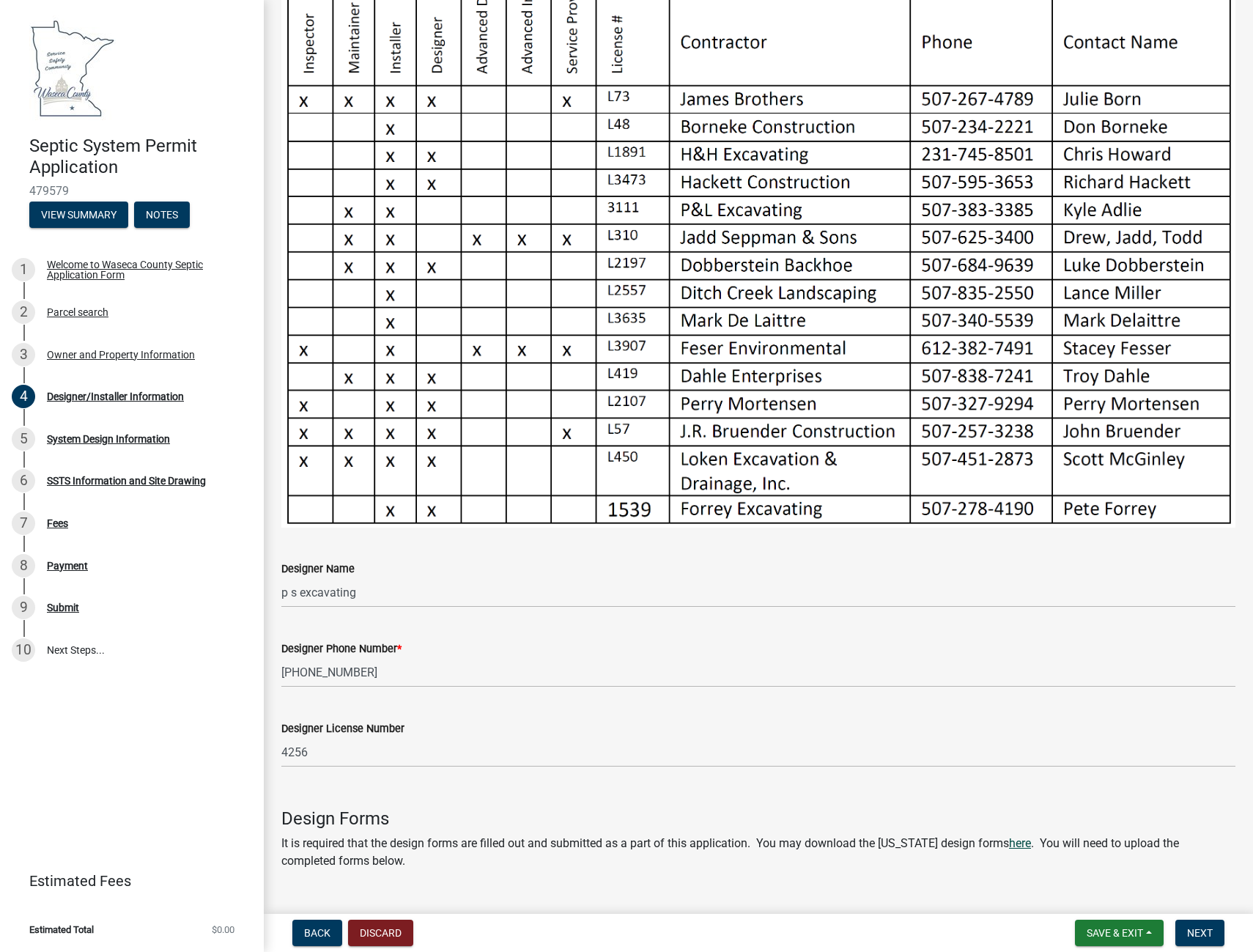
click at [1024, 836] on link "here" at bounding box center [1020, 842] width 22 height 14
